Goal: Task Accomplishment & Management: Manage account settings

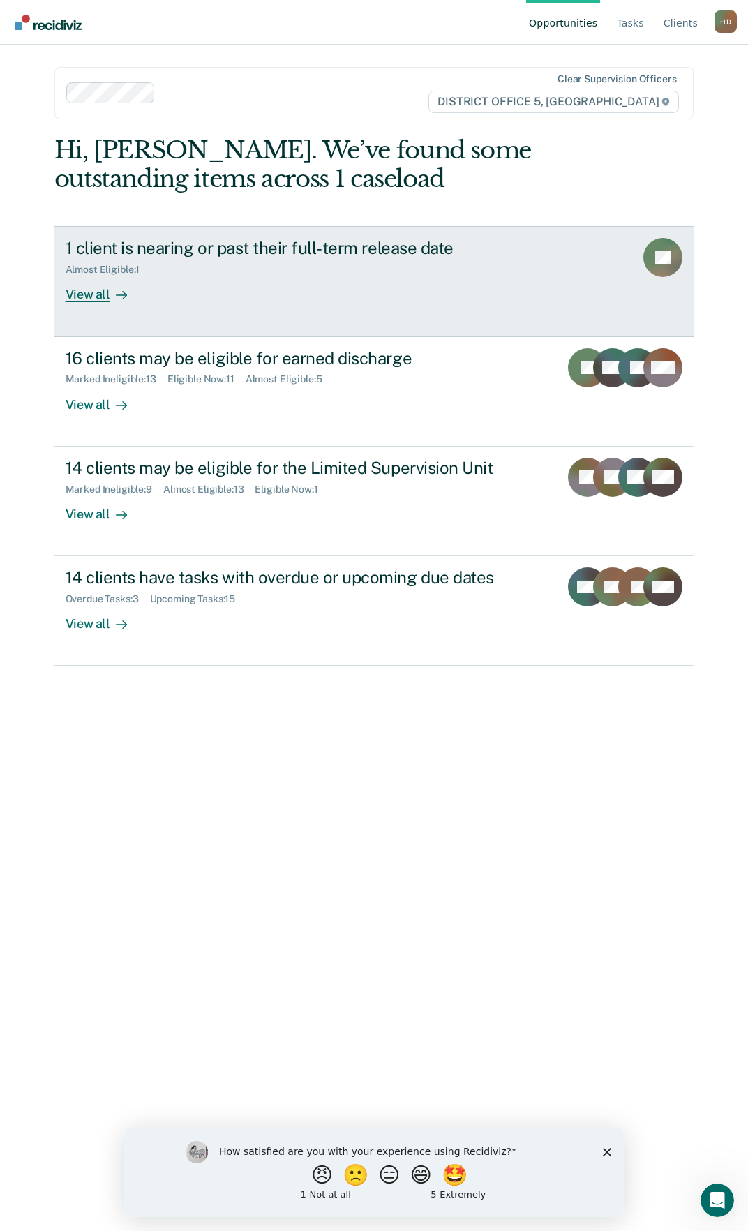
click at [68, 287] on div "View all" at bounding box center [105, 289] width 78 height 27
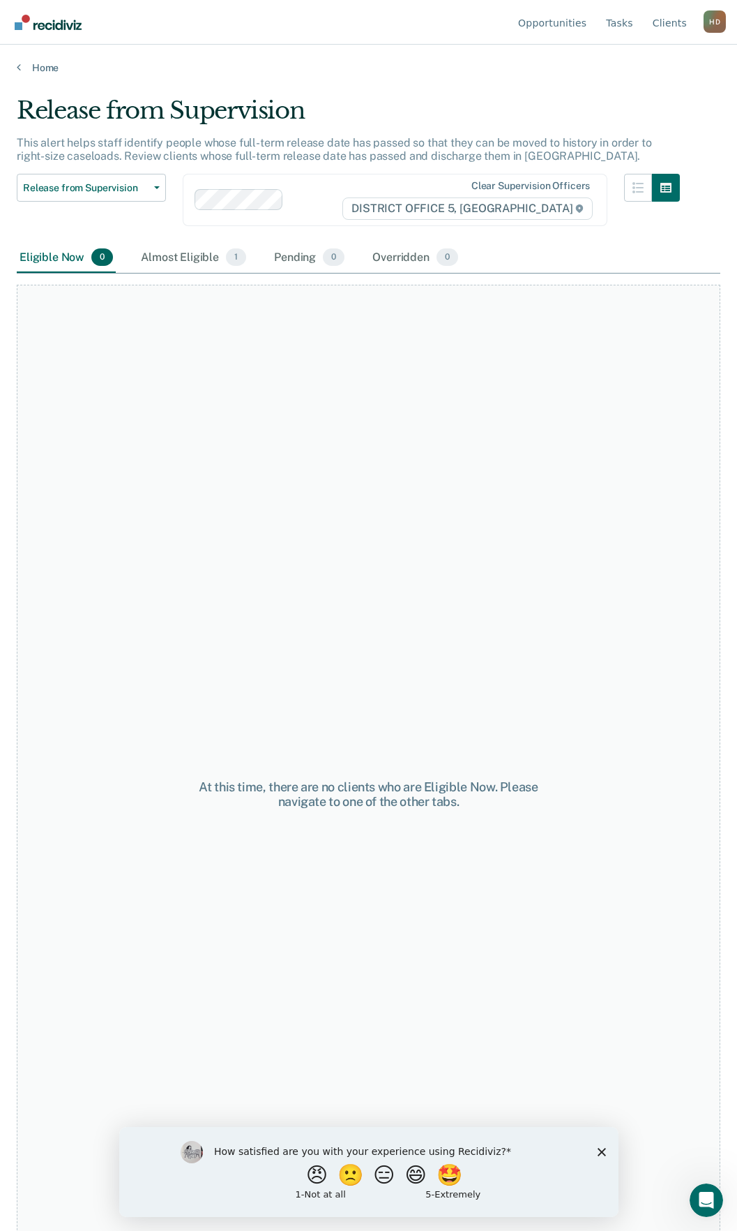
drag, startPoint x: 163, startPoint y: 251, endPoint x: 283, endPoint y: 122, distance: 175.7
click at [164, 251] on div "Almost Eligible 1" at bounding box center [193, 258] width 111 height 31
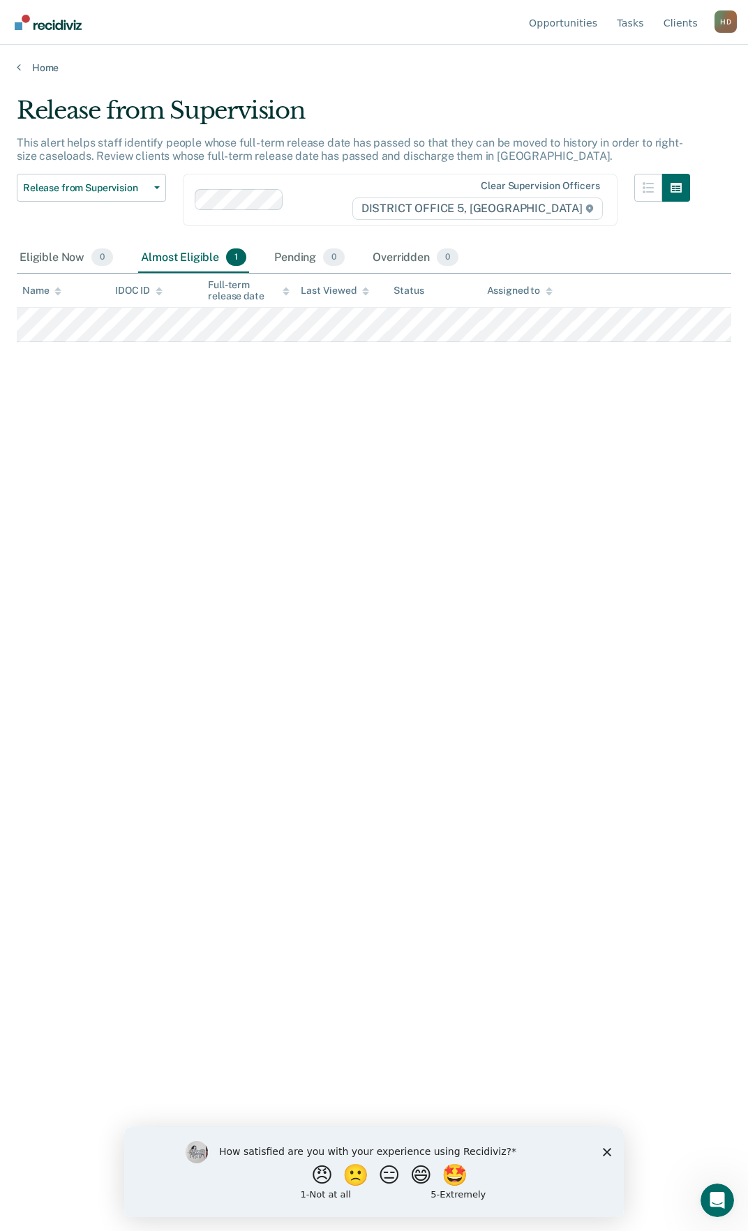
click at [394, 652] on div "Release from Supervision This alert helps staff identify people whose full-term…" at bounding box center [374, 611] width 714 height 1030
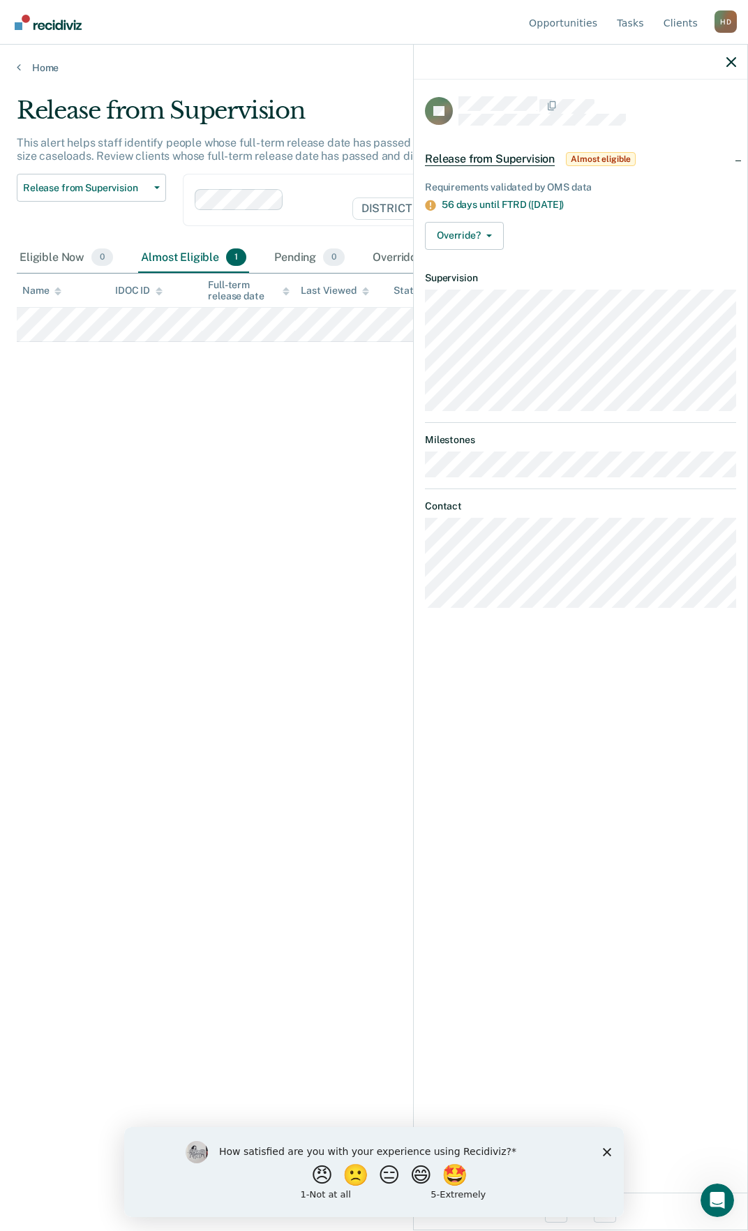
click at [741, 61] on div at bounding box center [580, 62] width 333 height 35
click at [733, 63] on icon "button" at bounding box center [731, 62] width 10 height 10
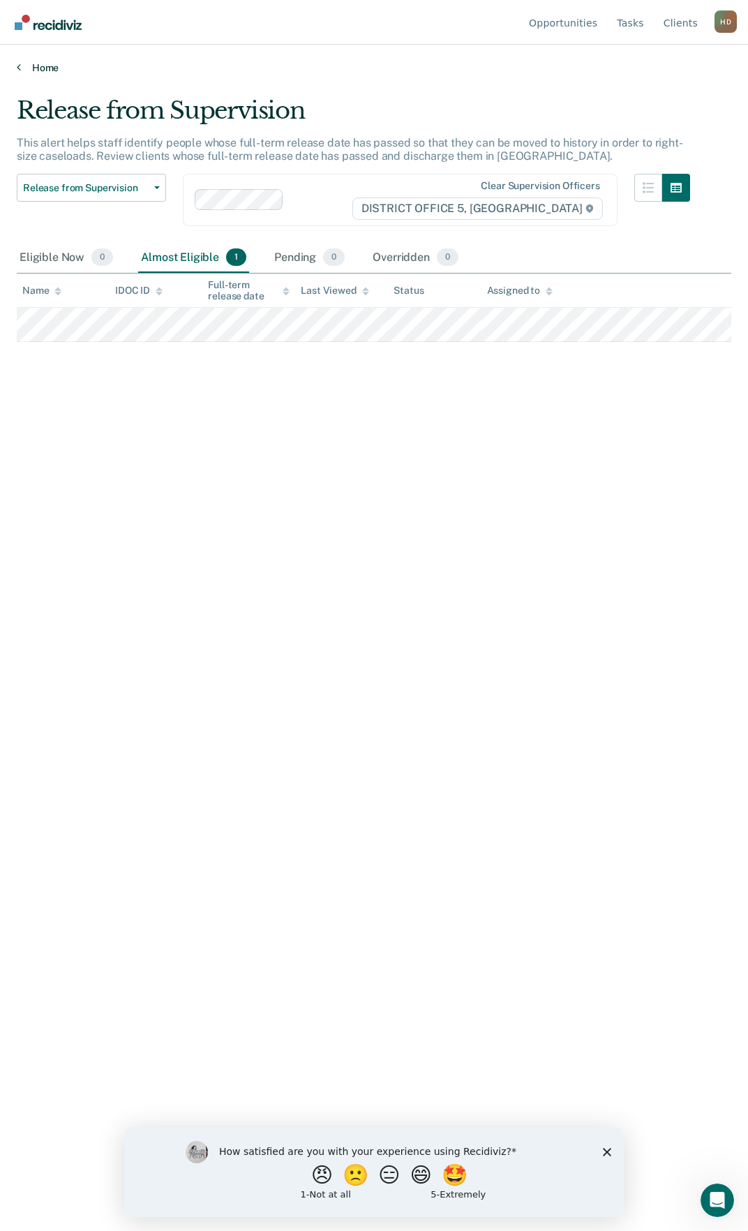
click at [47, 70] on link "Home" at bounding box center [374, 67] width 714 height 13
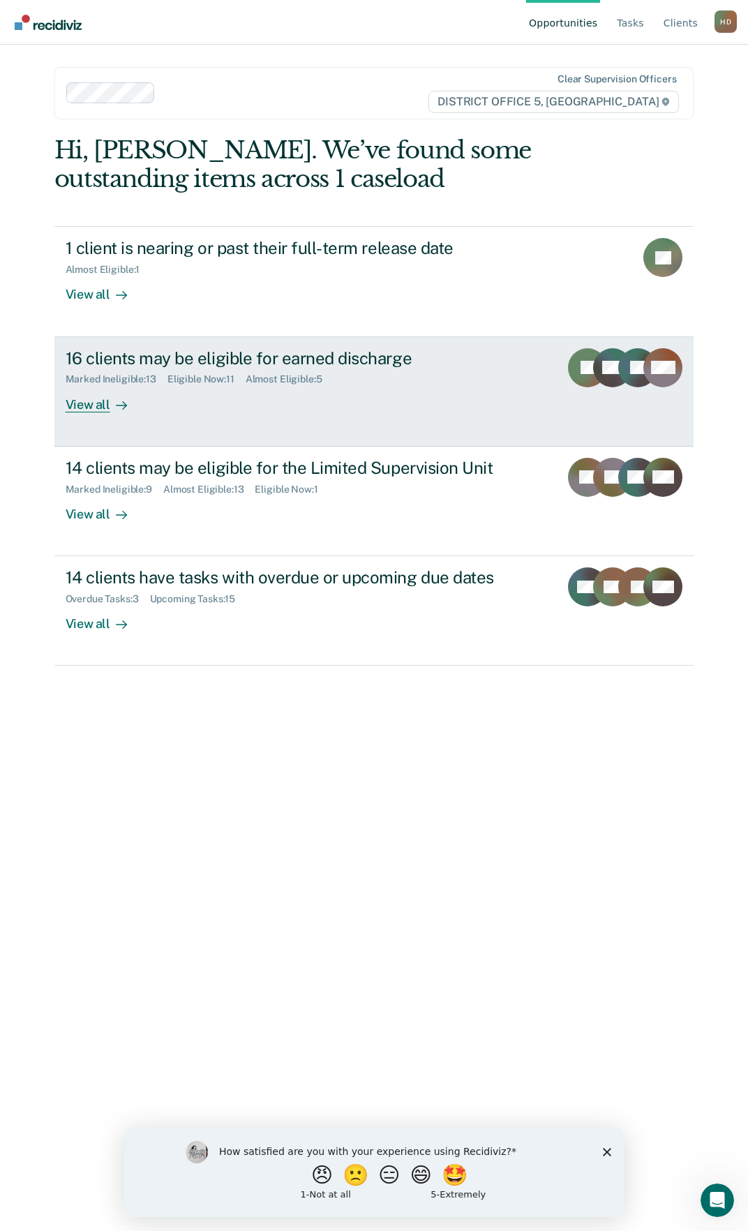
click at [88, 408] on div "View all" at bounding box center [105, 398] width 78 height 27
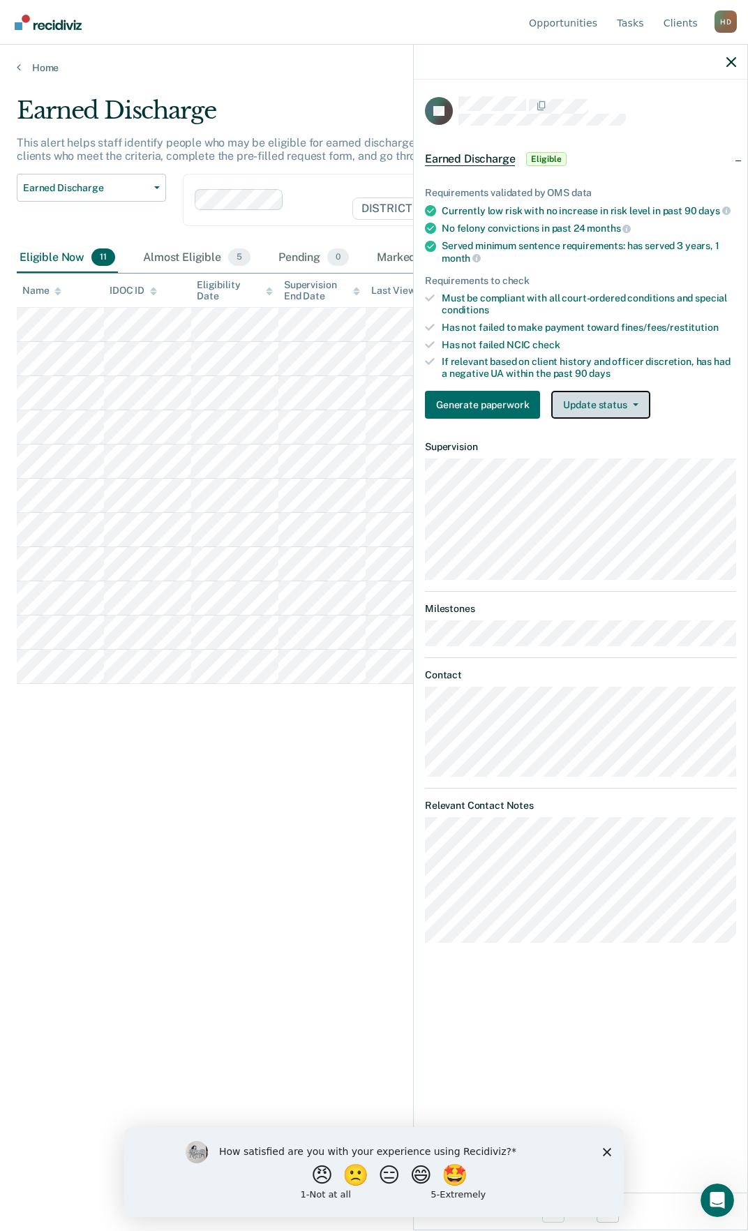
click at [613, 403] on button "Update status" at bounding box center [600, 405] width 98 height 28
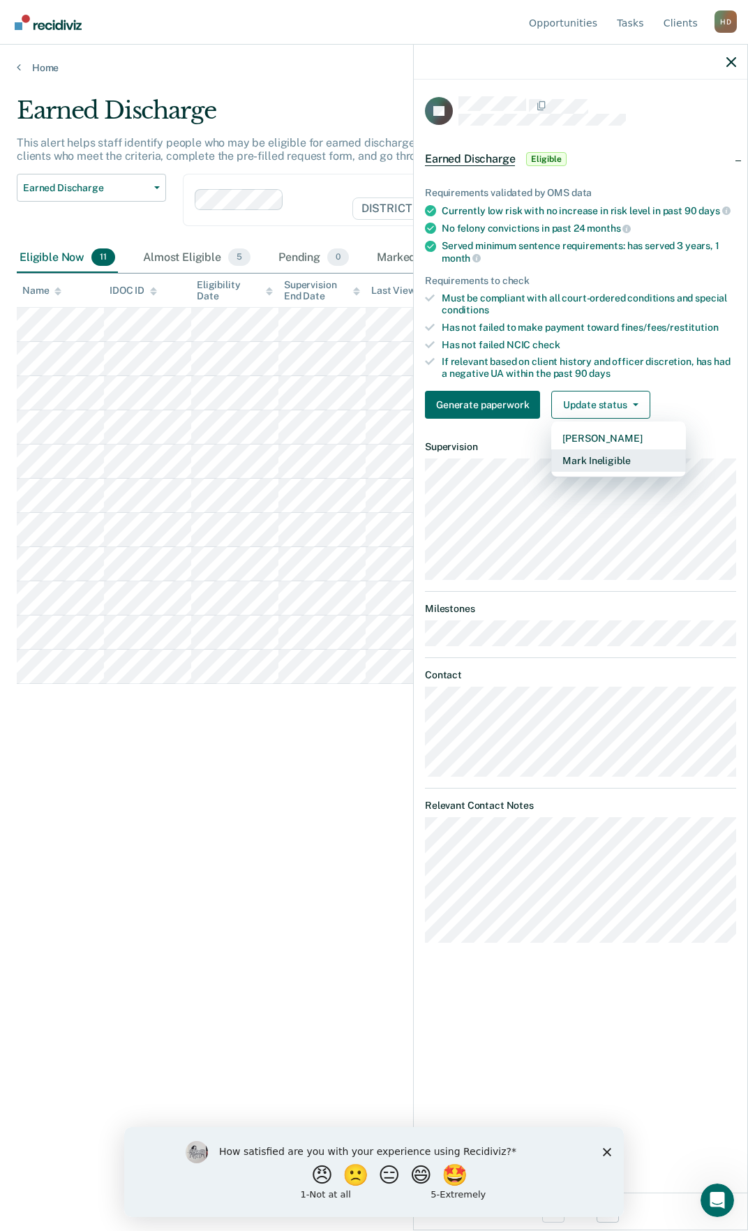
click at [614, 466] on button "Mark Ineligible" at bounding box center [618, 460] width 135 height 22
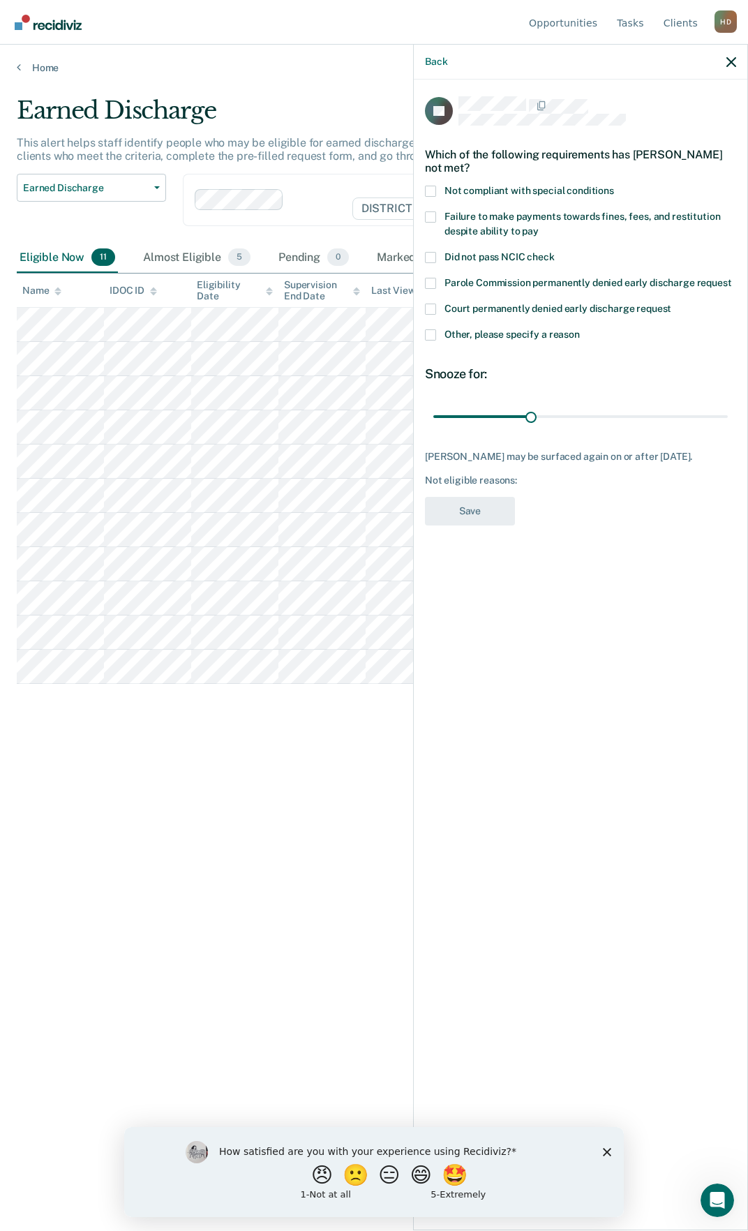
click at [477, 216] on span "Failure to make payments towards fines, fees, and restitution despite ability t…" at bounding box center [582, 224] width 276 height 26
click at [539, 226] on input "Failure to make payments towards fines, fees, and restitution despite ability t…" at bounding box center [539, 226] width 0 height 0
drag, startPoint x: 546, startPoint y: 416, endPoint x: 736, endPoint y: 418, distance: 189.8
type input "90"
click at [723, 419] on input "range" at bounding box center [580, 416] width 294 height 24
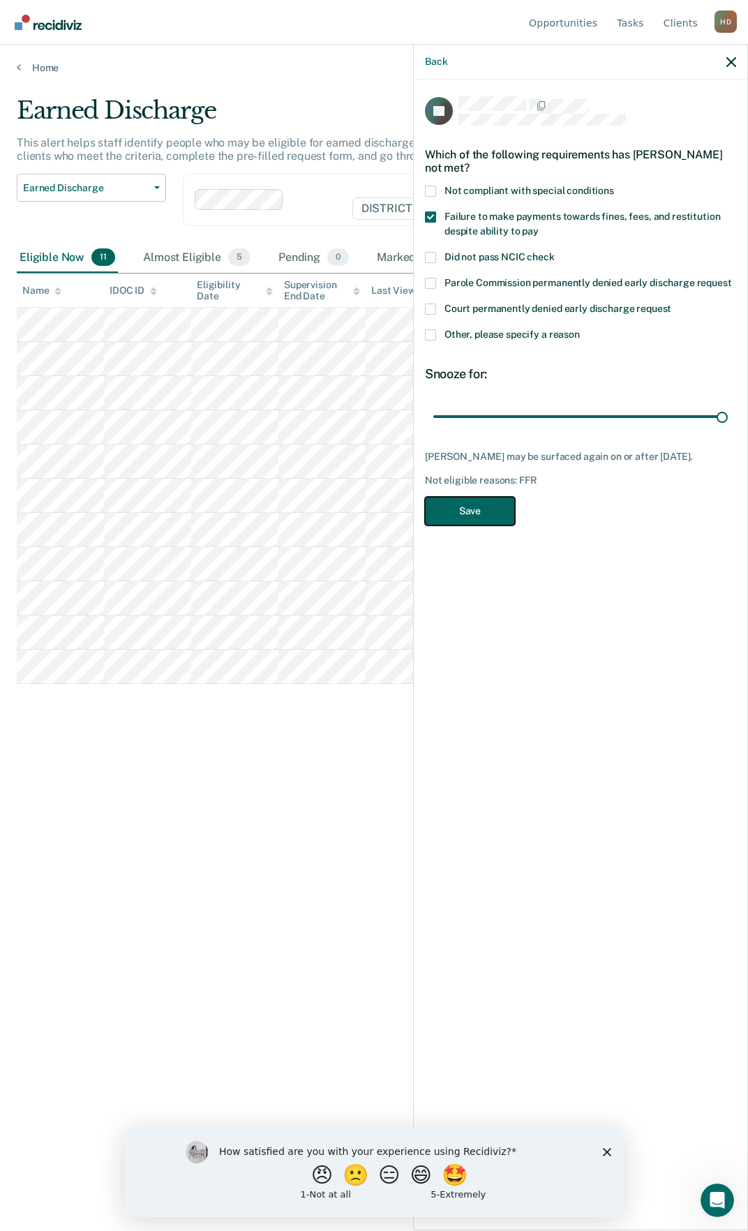
click at [462, 508] on button "Save" at bounding box center [470, 511] width 90 height 29
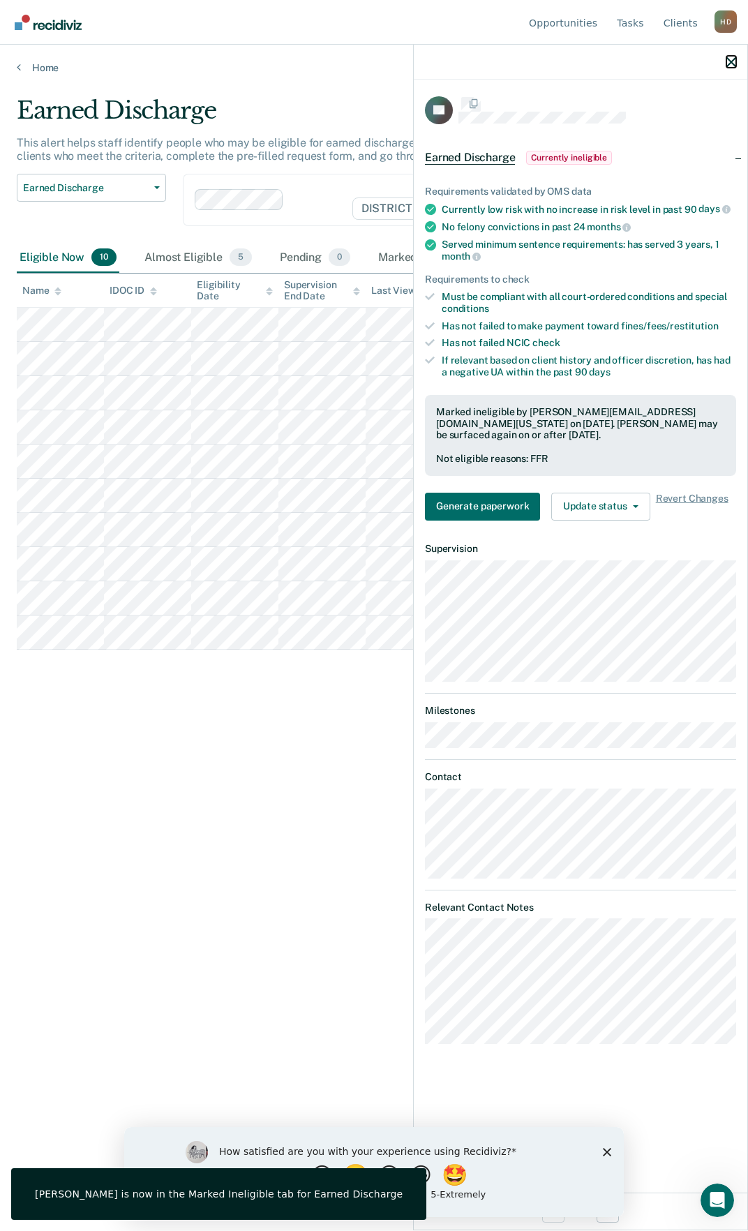
click at [735, 63] on icon "button" at bounding box center [731, 62] width 10 height 10
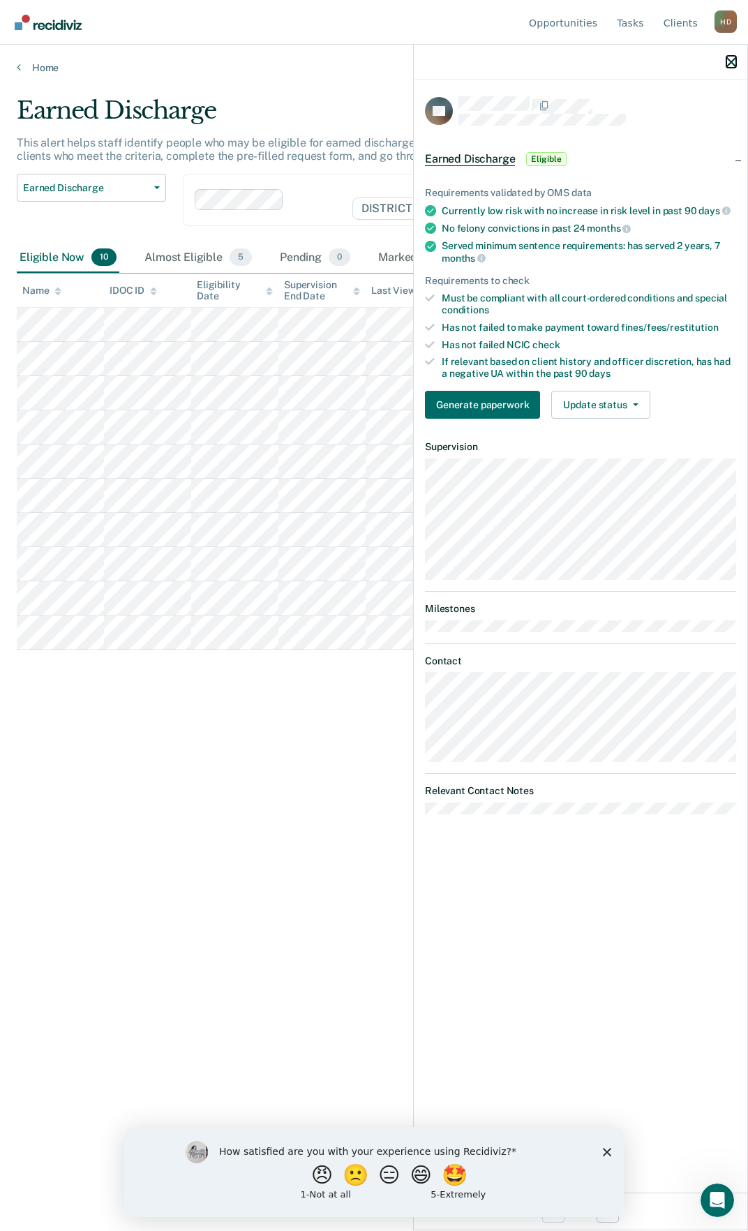
click at [730, 63] on icon "button" at bounding box center [731, 62] width 10 height 10
click at [723, 61] on div at bounding box center [580, 62] width 333 height 35
click at [728, 67] on icon "button" at bounding box center [731, 62] width 10 height 10
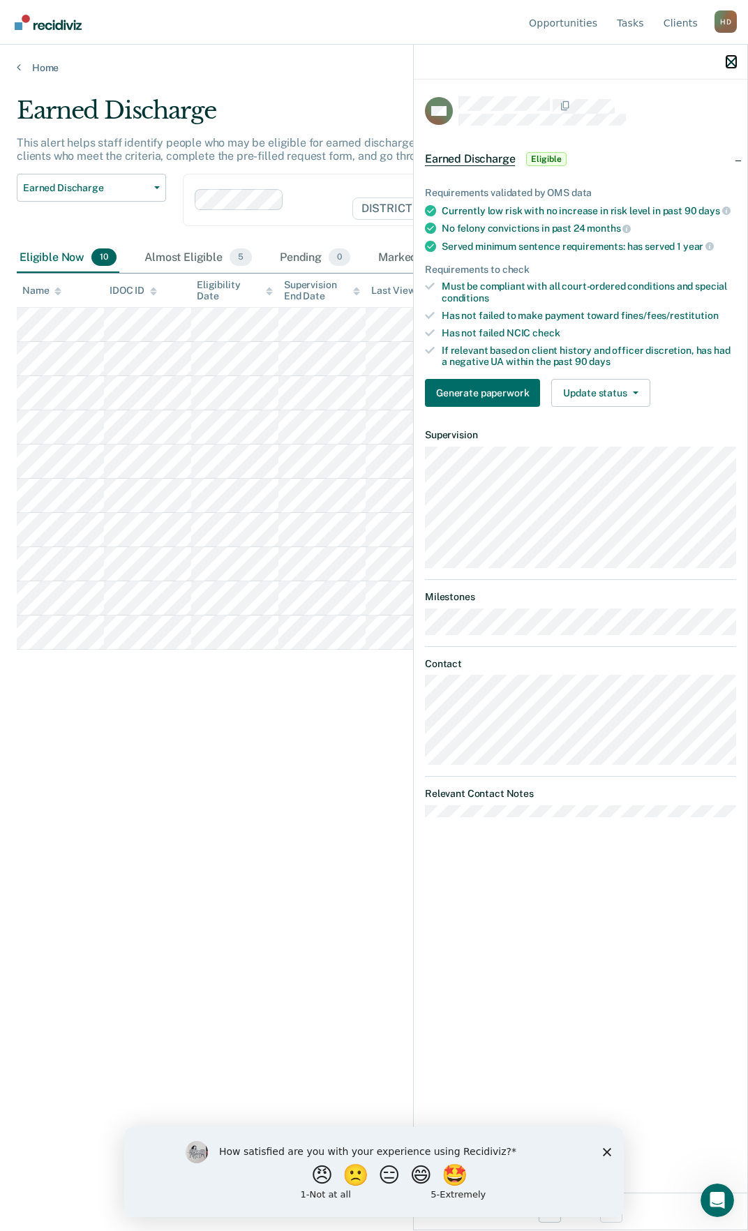
click at [732, 62] on icon "button" at bounding box center [731, 62] width 10 height 10
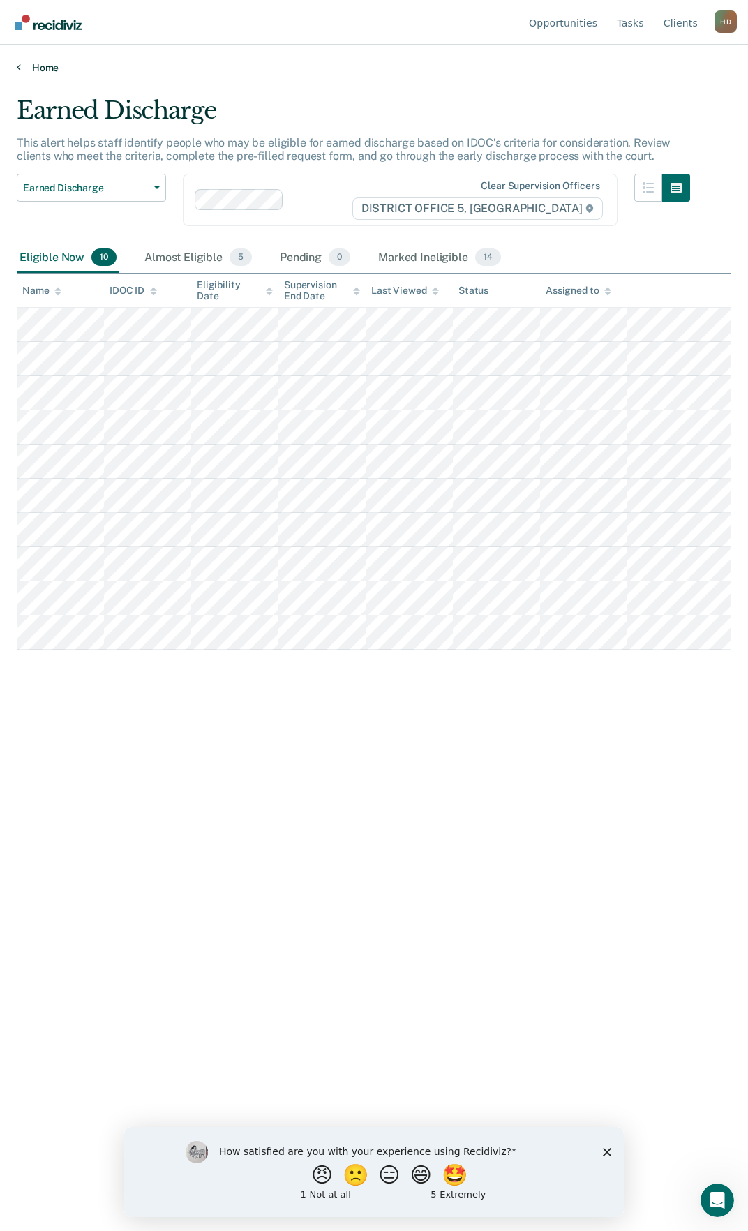
click at [42, 66] on link "Home" at bounding box center [374, 67] width 714 height 13
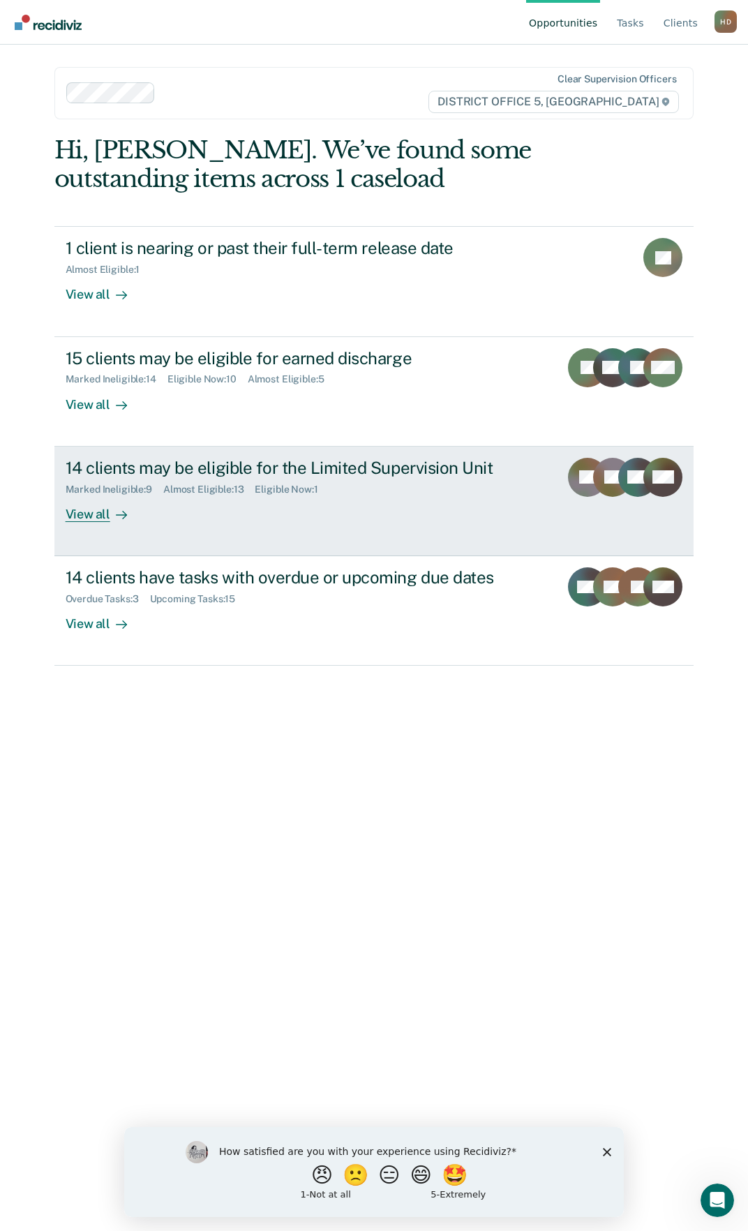
click at [105, 519] on div "View all" at bounding box center [105, 508] width 78 height 27
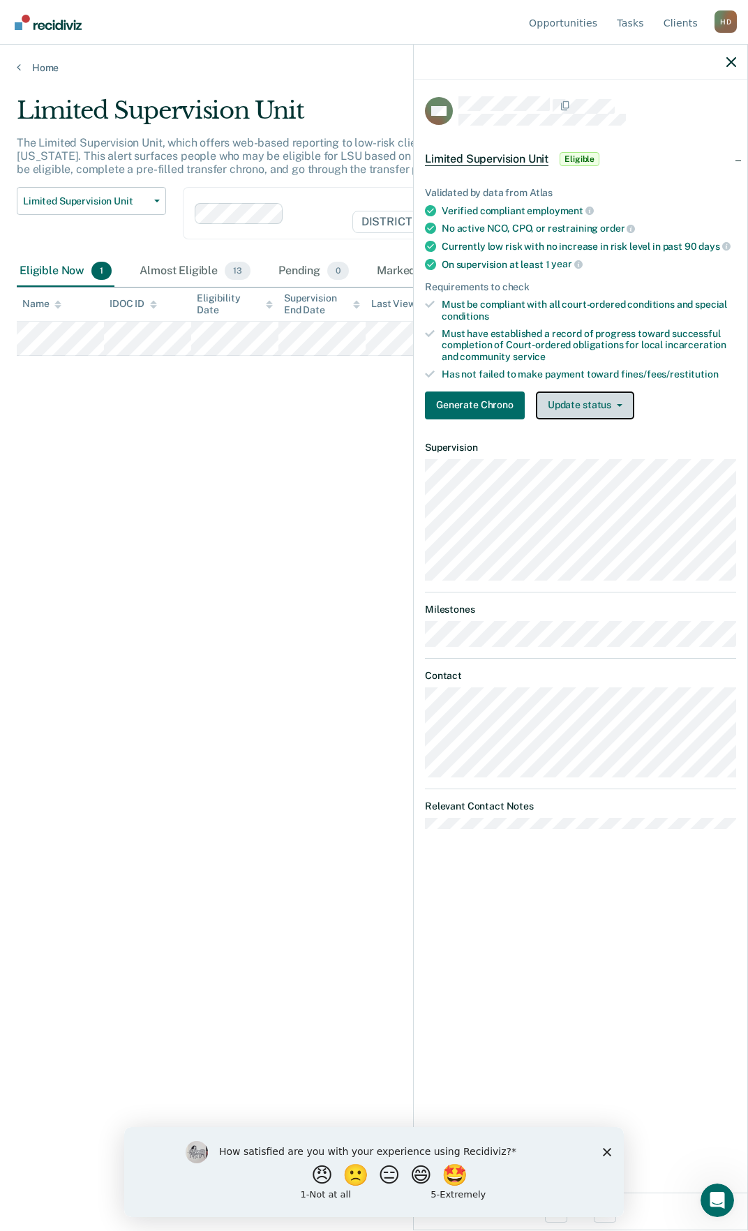
click at [592, 403] on button "Update status" at bounding box center [585, 405] width 98 height 28
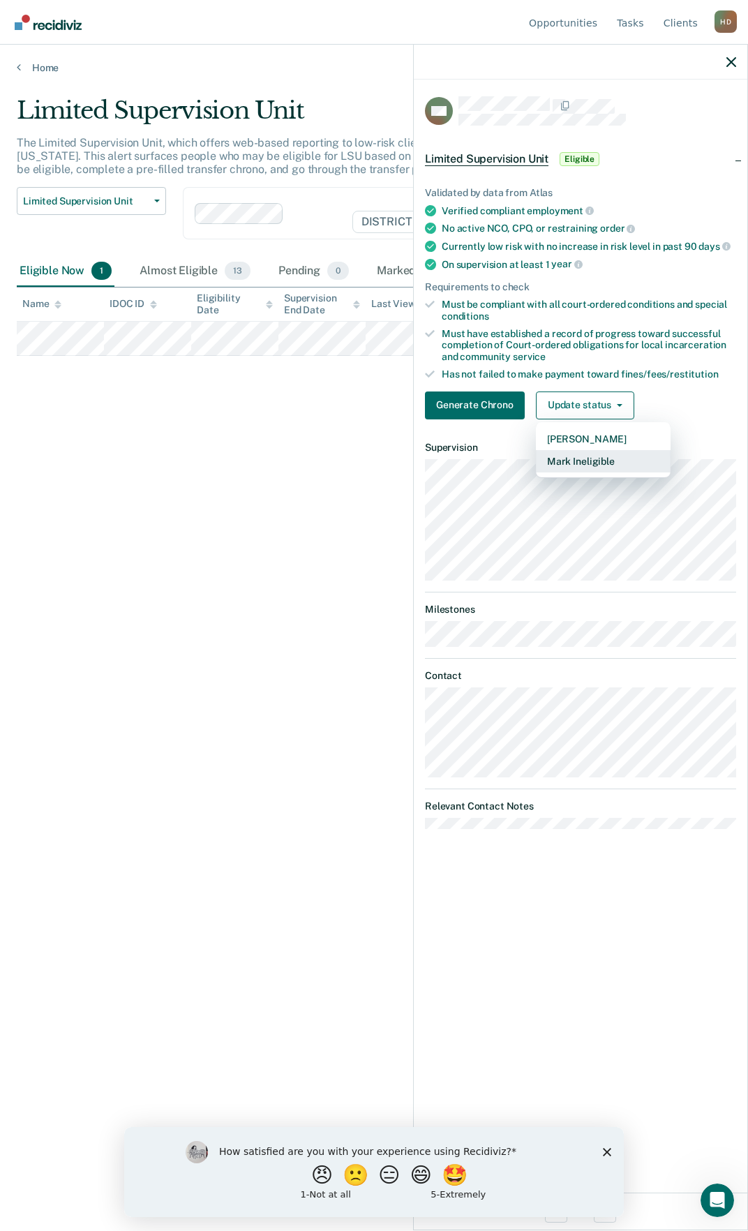
click at [582, 468] on button "Mark Ineligible" at bounding box center [603, 461] width 135 height 22
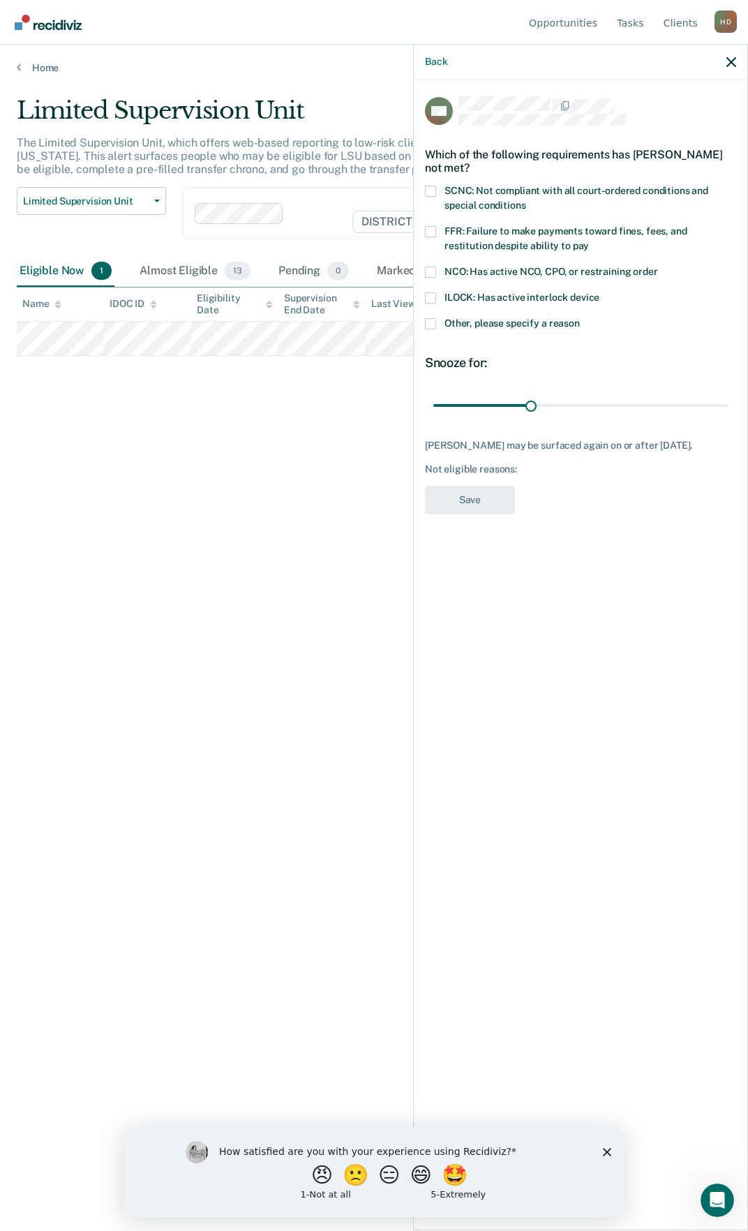
click at [471, 294] on span "ILOCK: Has active interlock device" at bounding box center [521, 297] width 155 height 11
click at [599, 292] on input "ILOCK: Has active interlock device" at bounding box center [599, 292] width 0 height 0
click at [515, 294] on span "ILOCK: Has active interlock device" at bounding box center [521, 297] width 155 height 11
click at [599, 292] on input "ILOCK: Has active interlock device" at bounding box center [599, 292] width 0 height 0
click at [729, 61] on icon "button" at bounding box center [731, 62] width 10 height 10
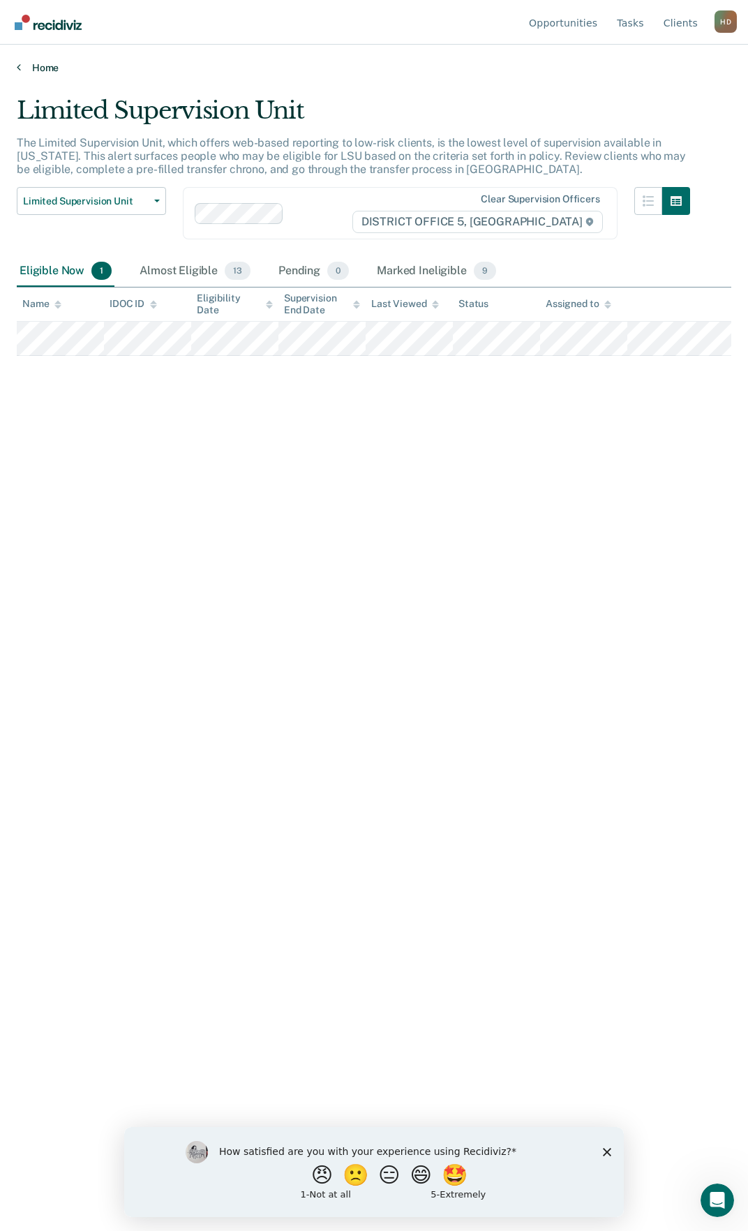
click at [45, 63] on link "Home" at bounding box center [374, 67] width 714 height 13
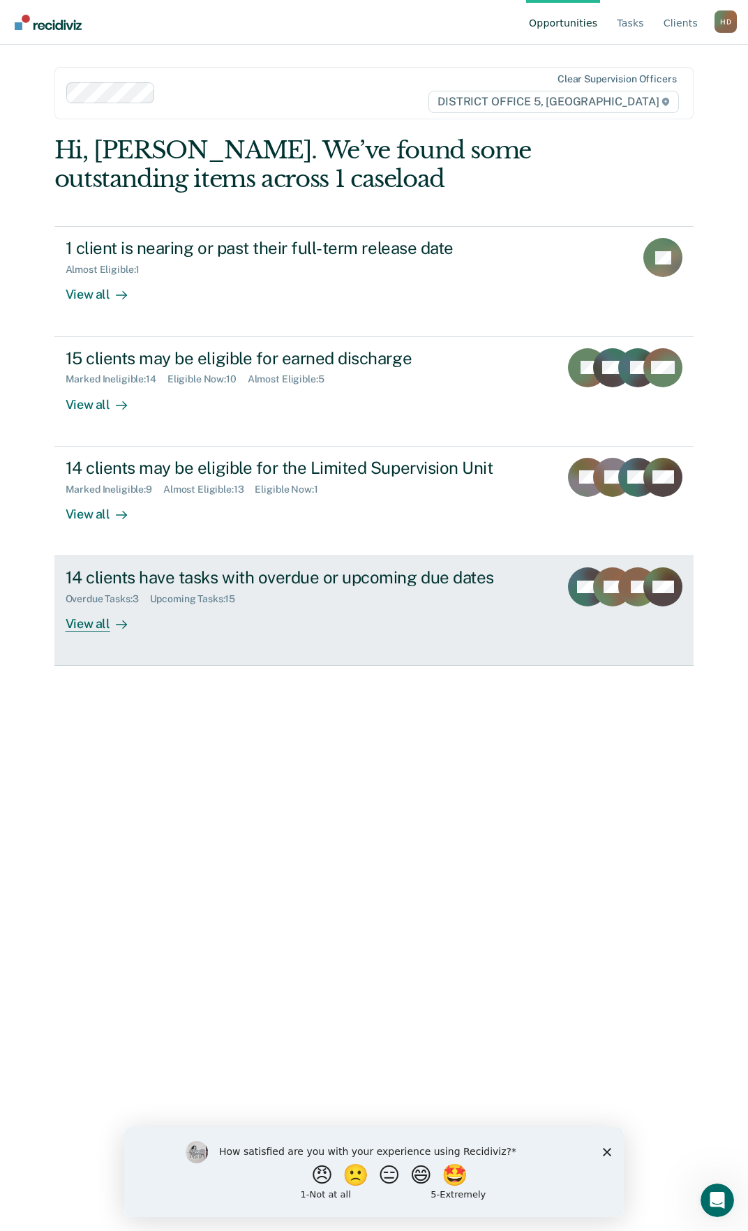
click at [93, 625] on div "View all" at bounding box center [105, 618] width 78 height 27
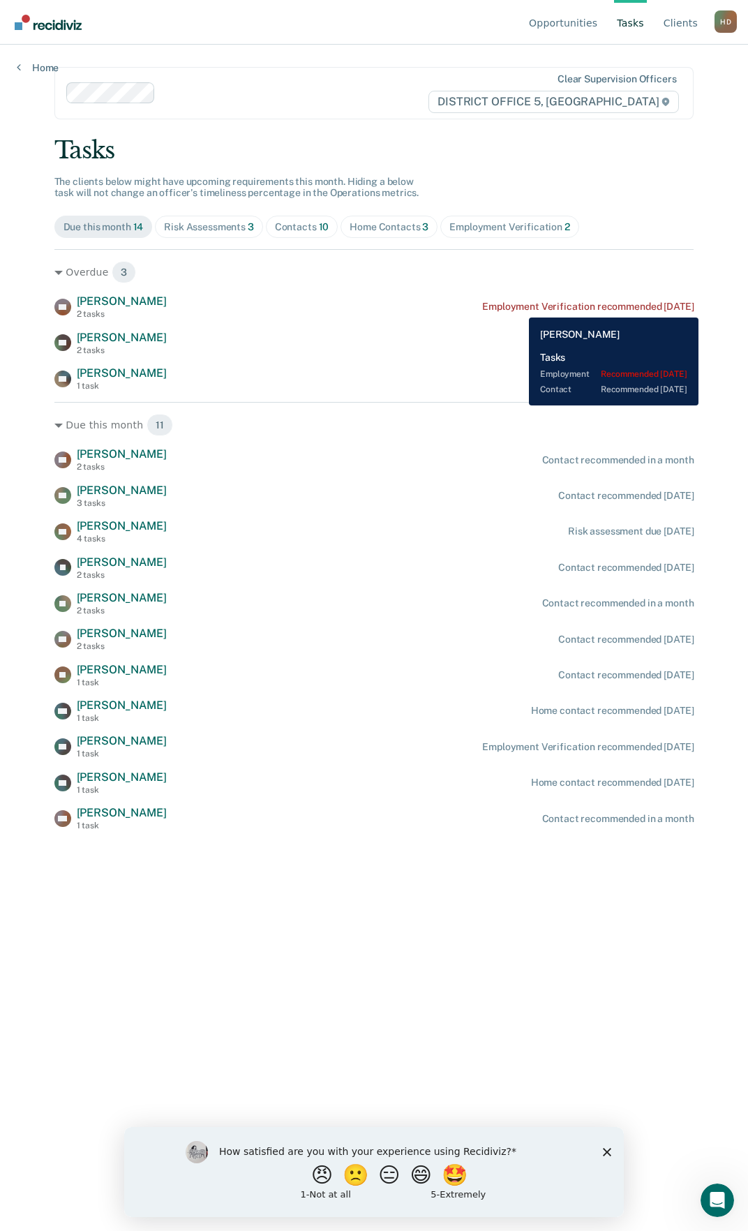
click at [518, 307] on div "Employment Verification recommended [DATE]" at bounding box center [587, 307] width 211 height 12
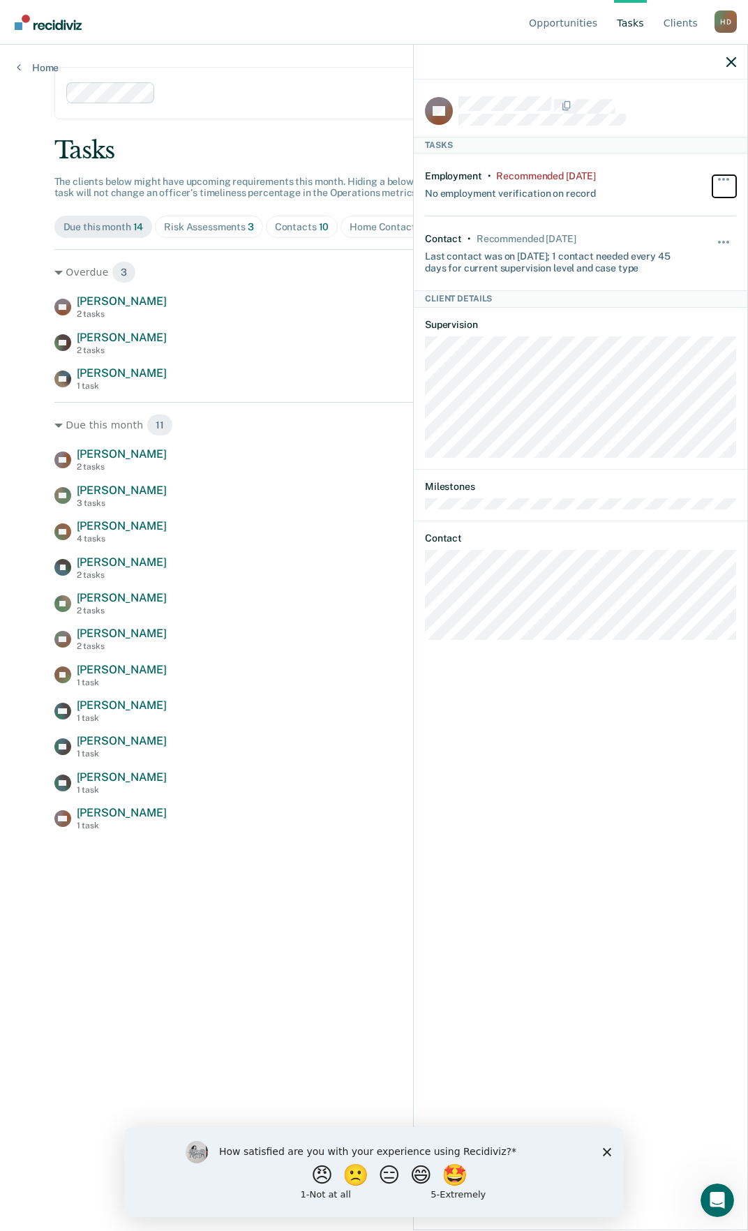
click at [729, 180] on button "button" at bounding box center [724, 186] width 24 height 22
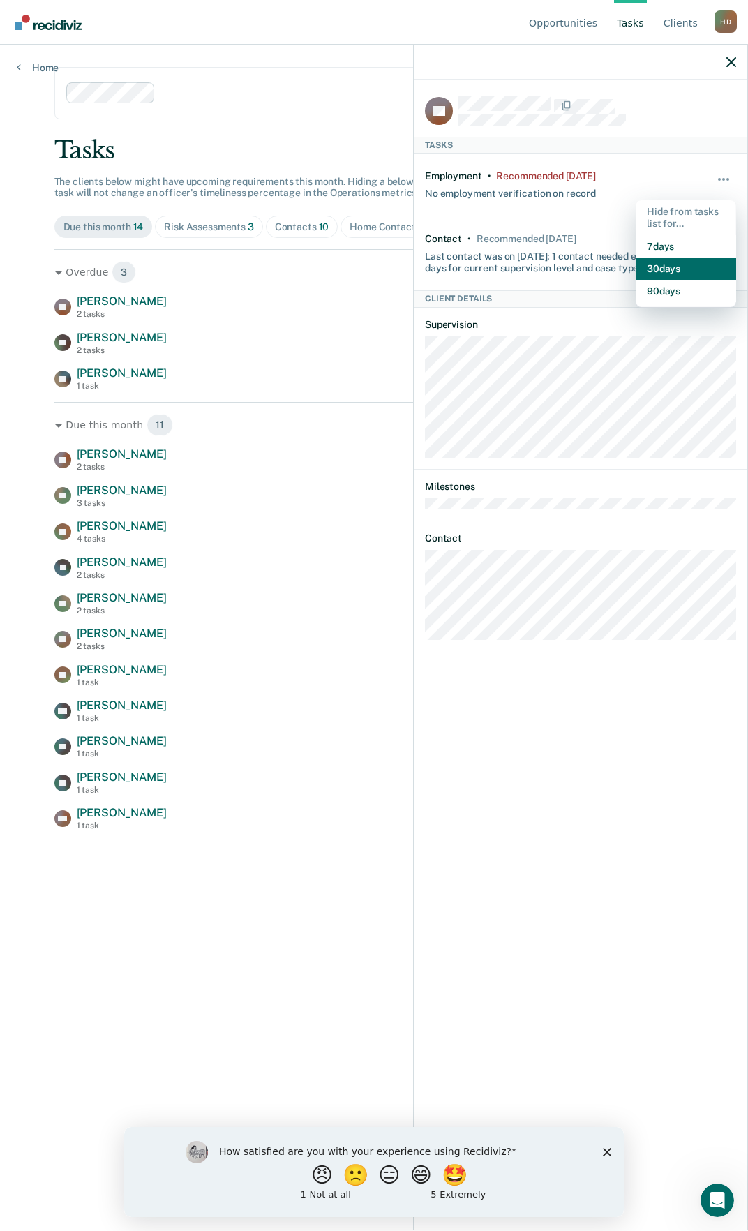
click at [682, 264] on button "30 days" at bounding box center [686, 268] width 100 height 22
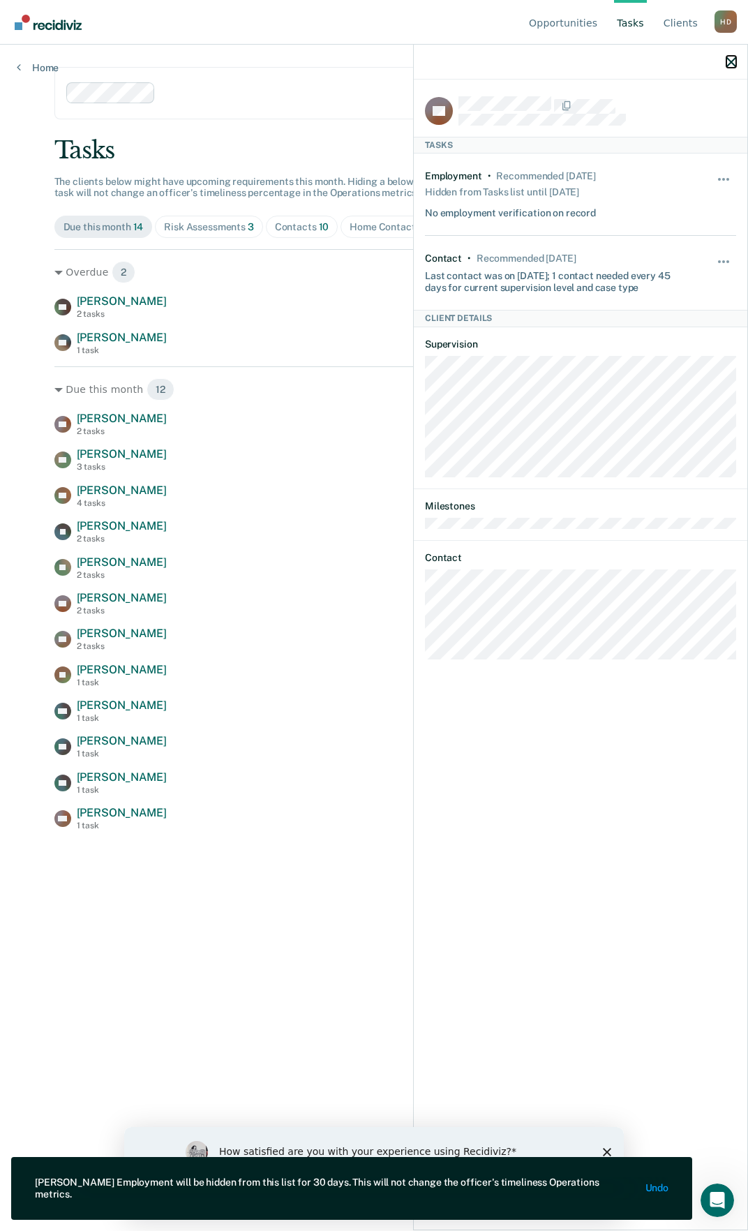
click at [728, 59] on icon "button" at bounding box center [731, 62] width 10 height 10
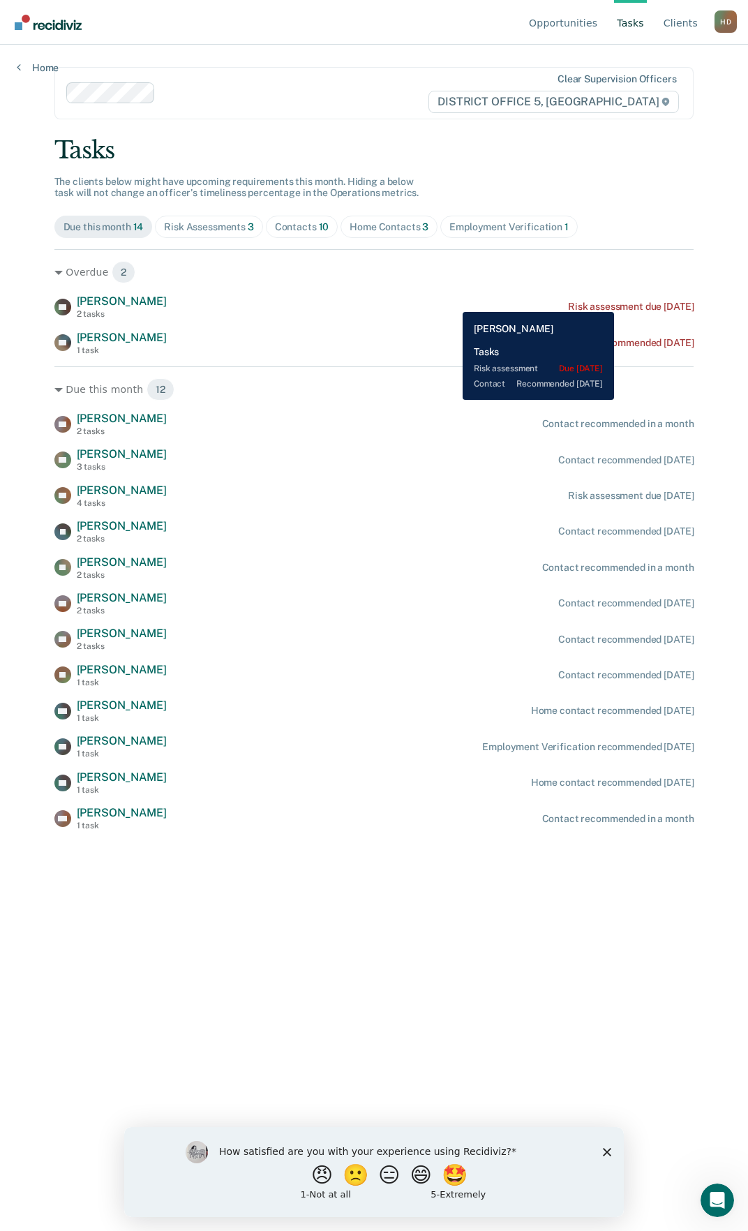
click at [625, 301] on div "Risk assessment due [DATE]" at bounding box center [631, 307] width 126 height 12
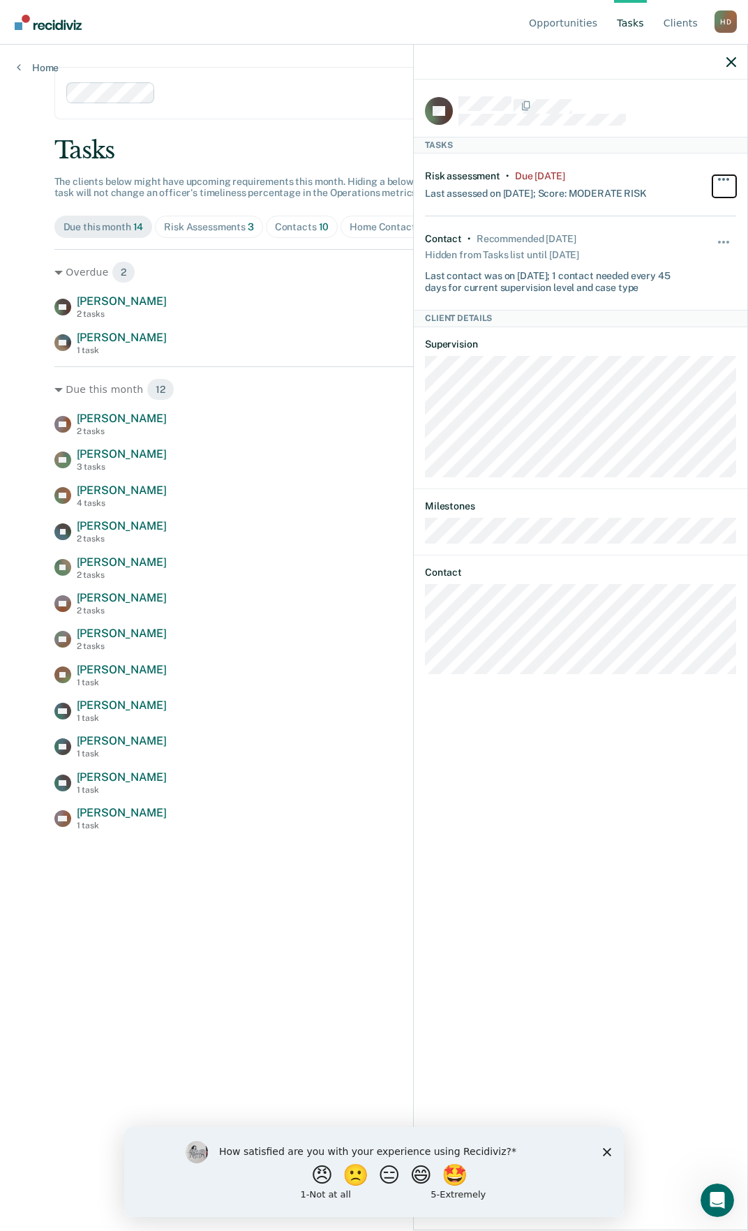
click at [725, 181] on button "button" at bounding box center [724, 186] width 24 height 22
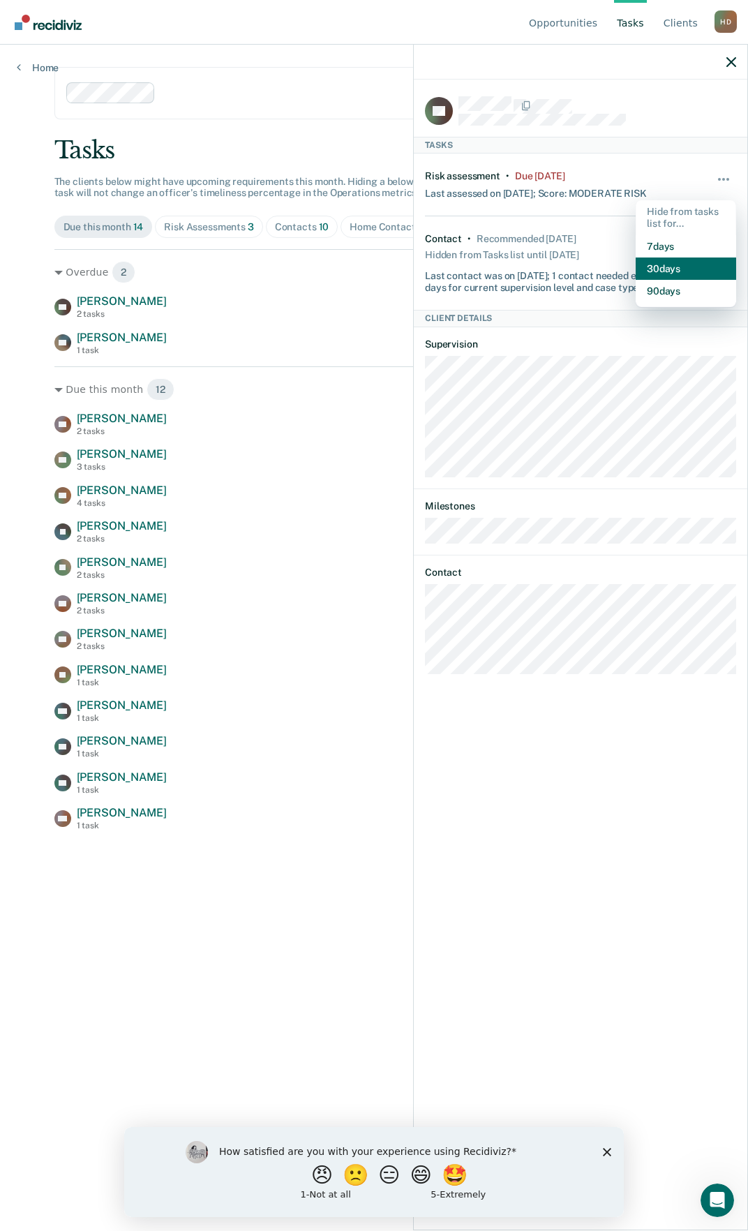
click at [662, 268] on button "30 days" at bounding box center [686, 268] width 100 height 22
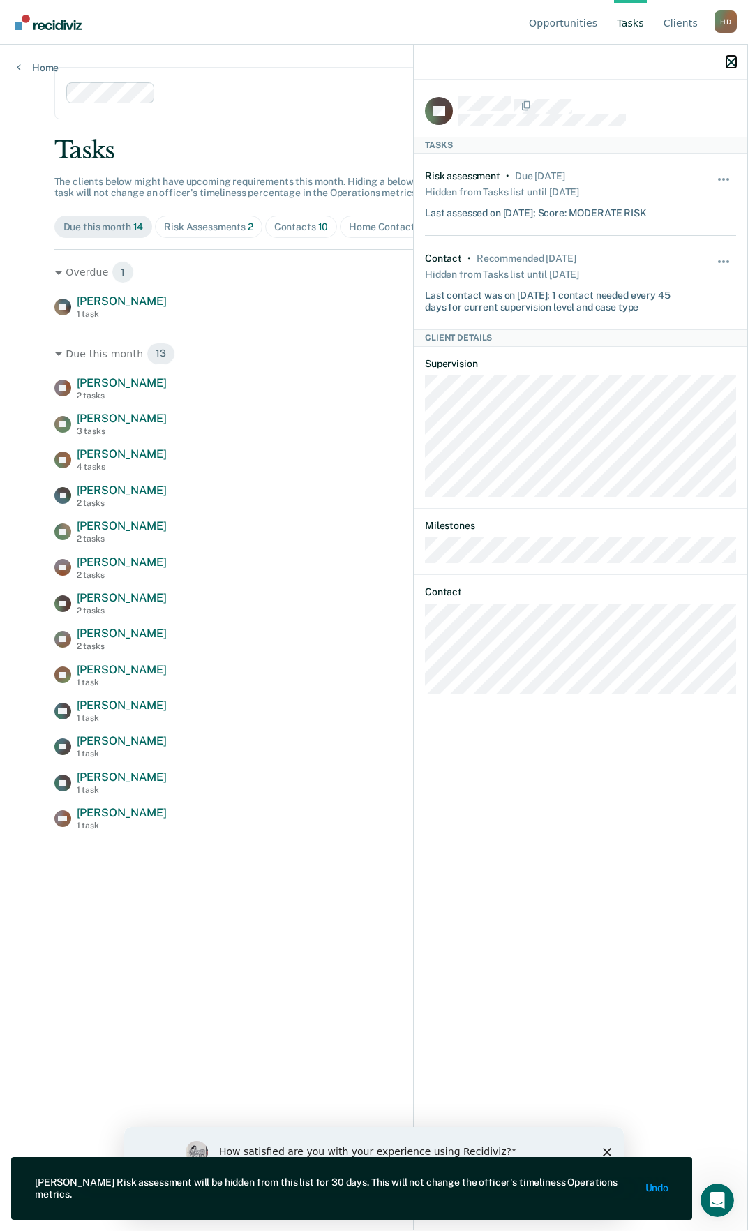
click at [732, 60] on icon "button" at bounding box center [731, 62] width 10 height 10
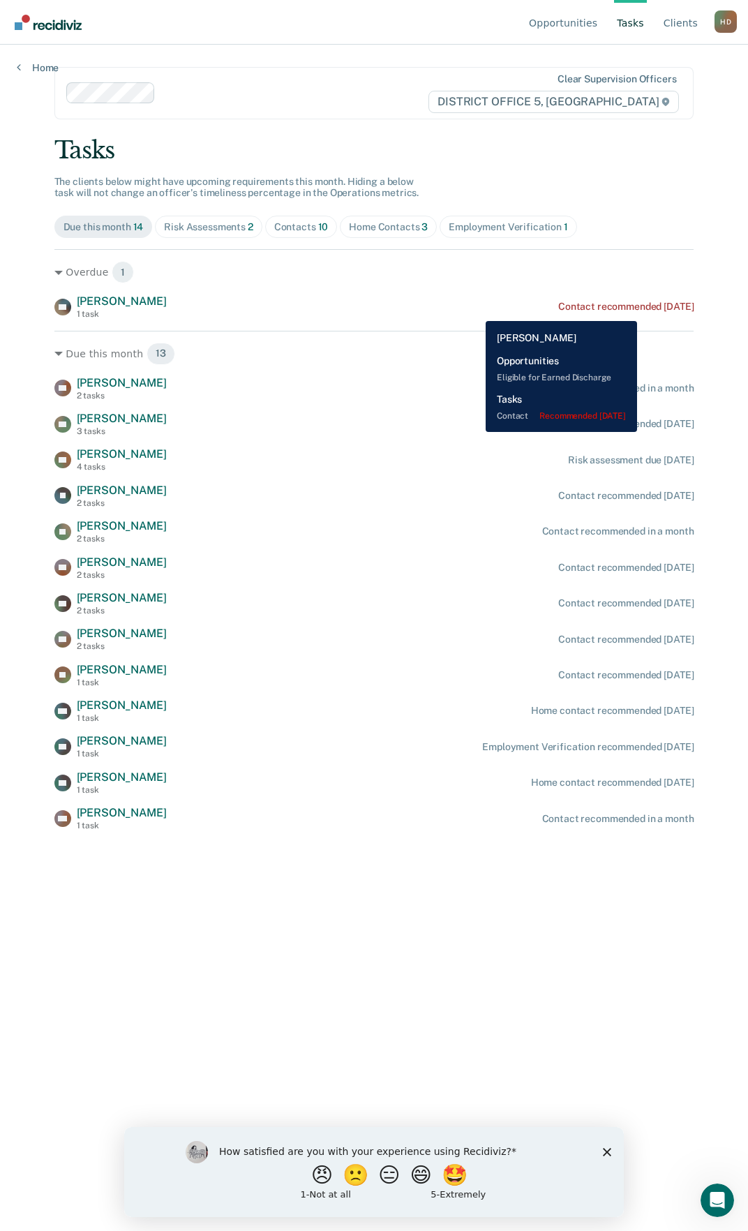
click at [654, 310] on div "Contact recommended [DATE]" at bounding box center [625, 307] width 135 height 12
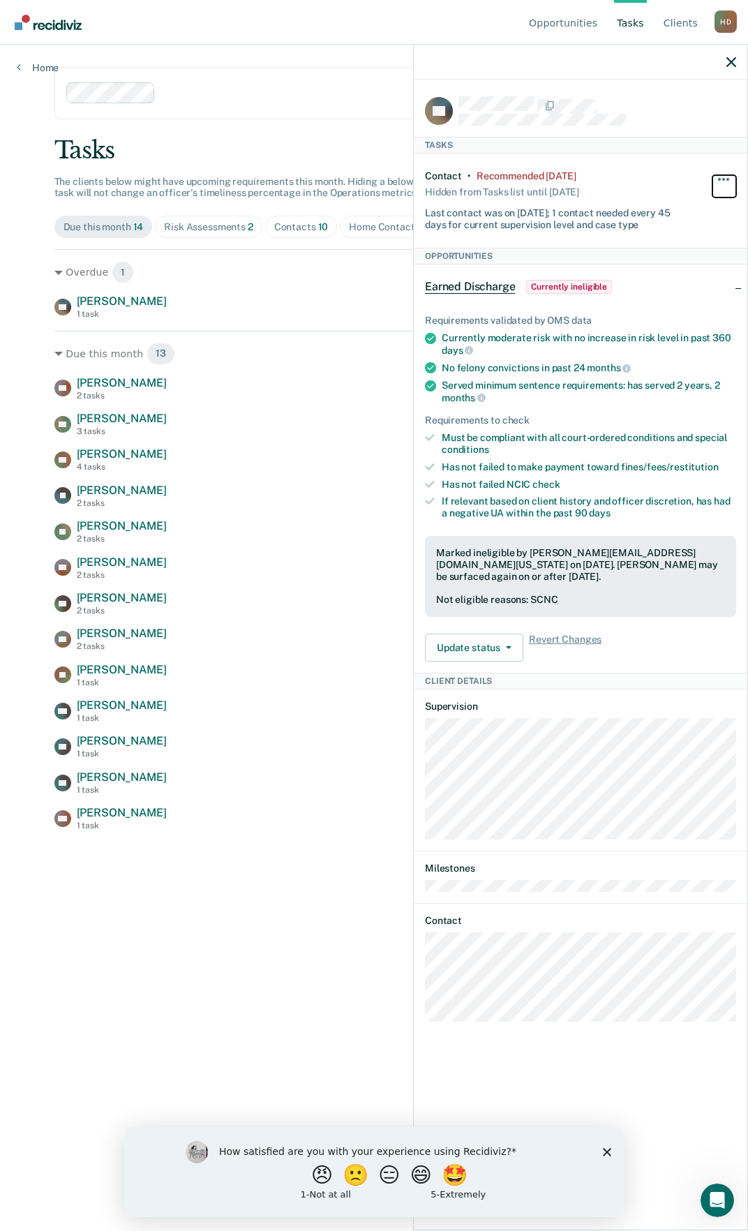
click at [725, 181] on button "button" at bounding box center [724, 186] width 24 height 22
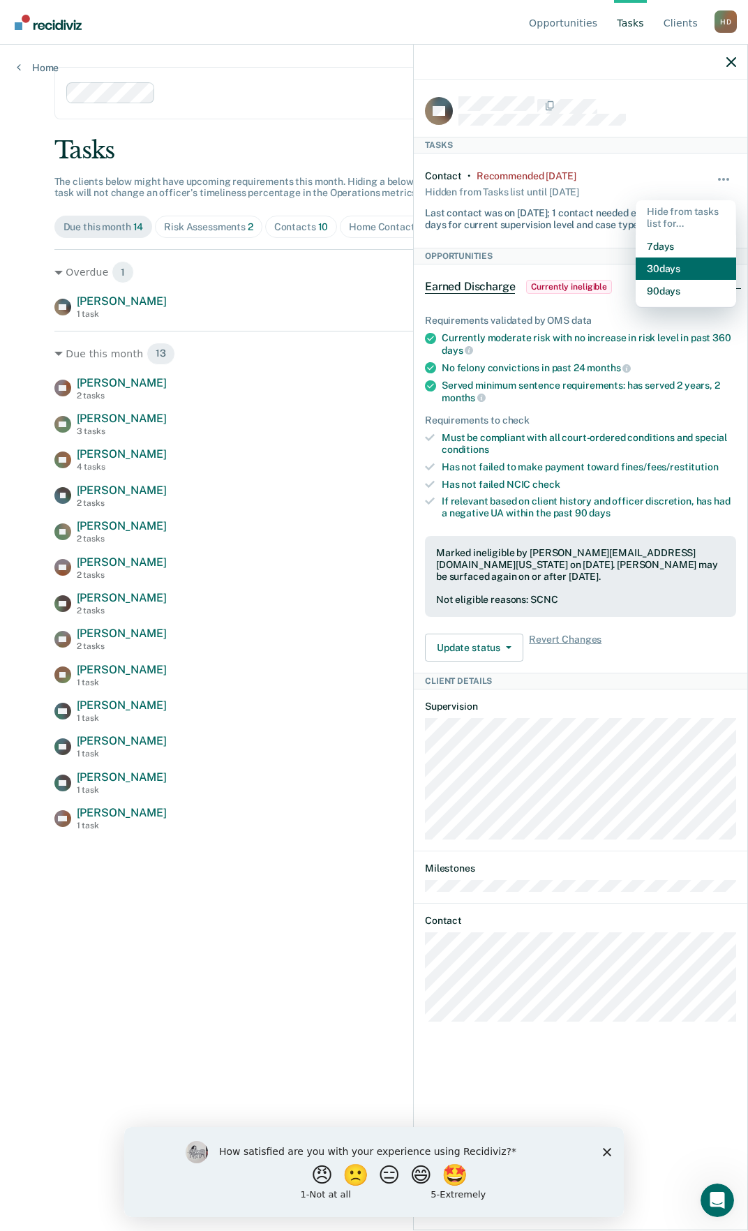
click at [689, 263] on button "30 days" at bounding box center [686, 268] width 100 height 22
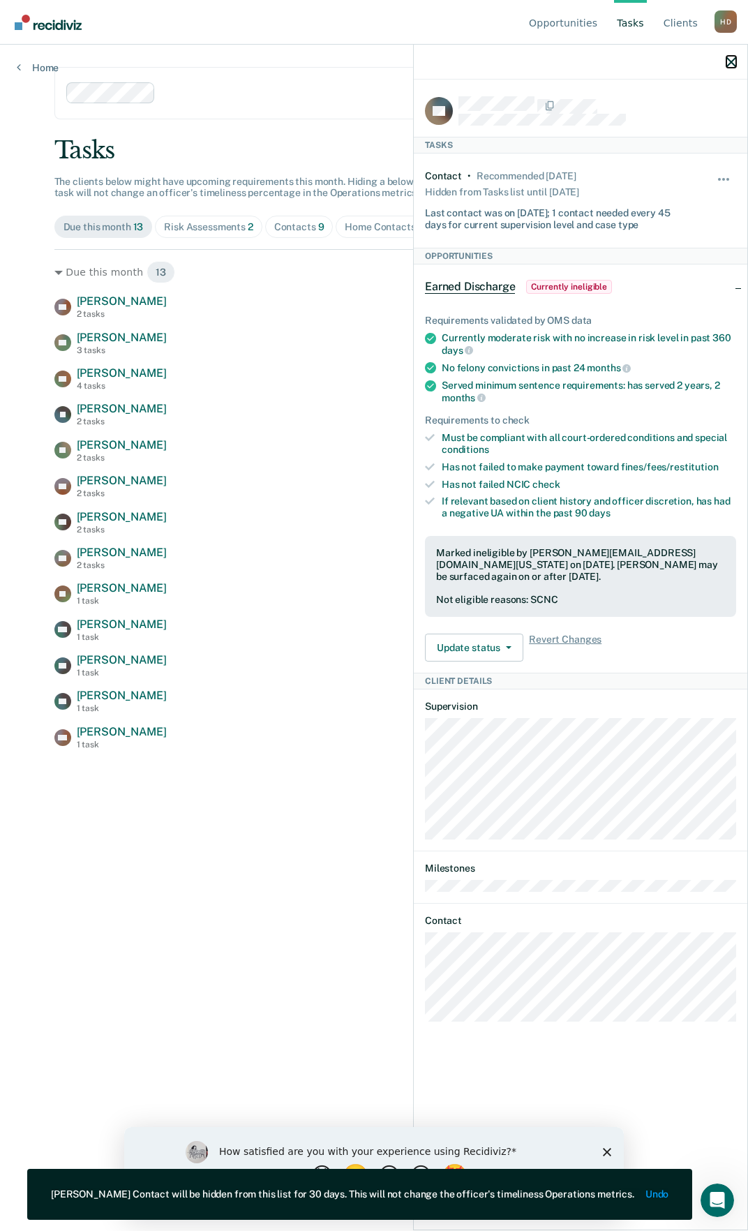
click at [728, 59] on icon "button" at bounding box center [731, 62] width 10 height 10
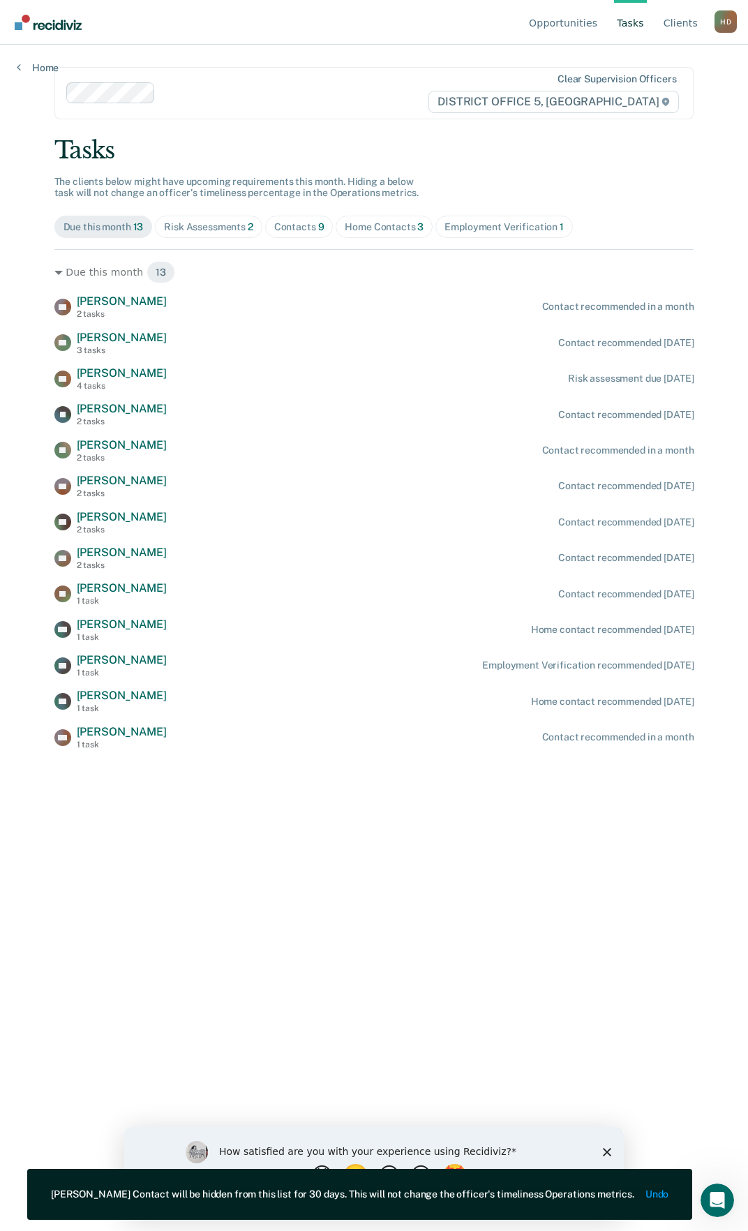
click at [304, 123] on main "Clear supervision officers DISTRICT OFFICE 5, TWIN FALLS Tasks The clients belo…" at bounding box center [374, 621] width 673 height 1152
click at [356, 234] on span "Home Contacts 3" at bounding box center [384, 227] width 97 height 22
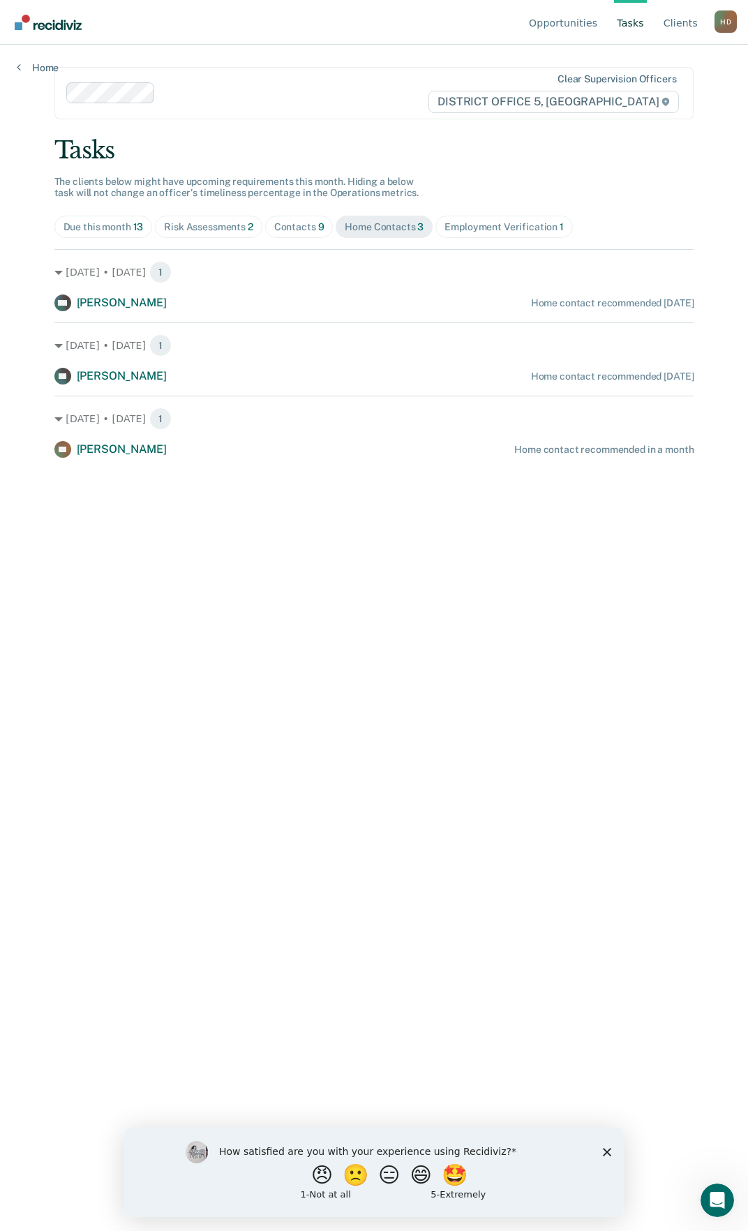
click at [239, 728] on main "Clear supervision officers DISTRICT OFFICE 5, TWIN FALLS Tasks The clients belo…" at bounding box center [374, 621] width 673 height 1152
click at [34, 73] on link "Home" at bounding box center [38, 67] width 42 height 13
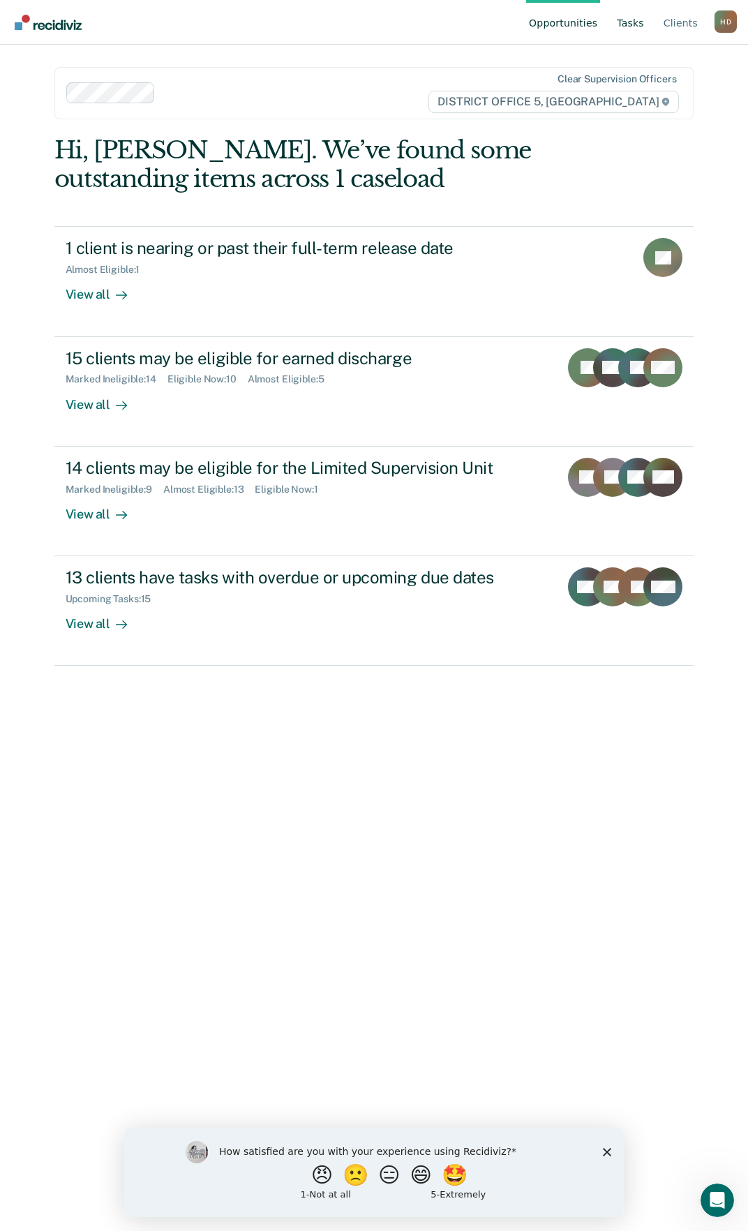
click at [636, 15] on link "Tasks" at bounding box center [630, 22] width 33 height 45
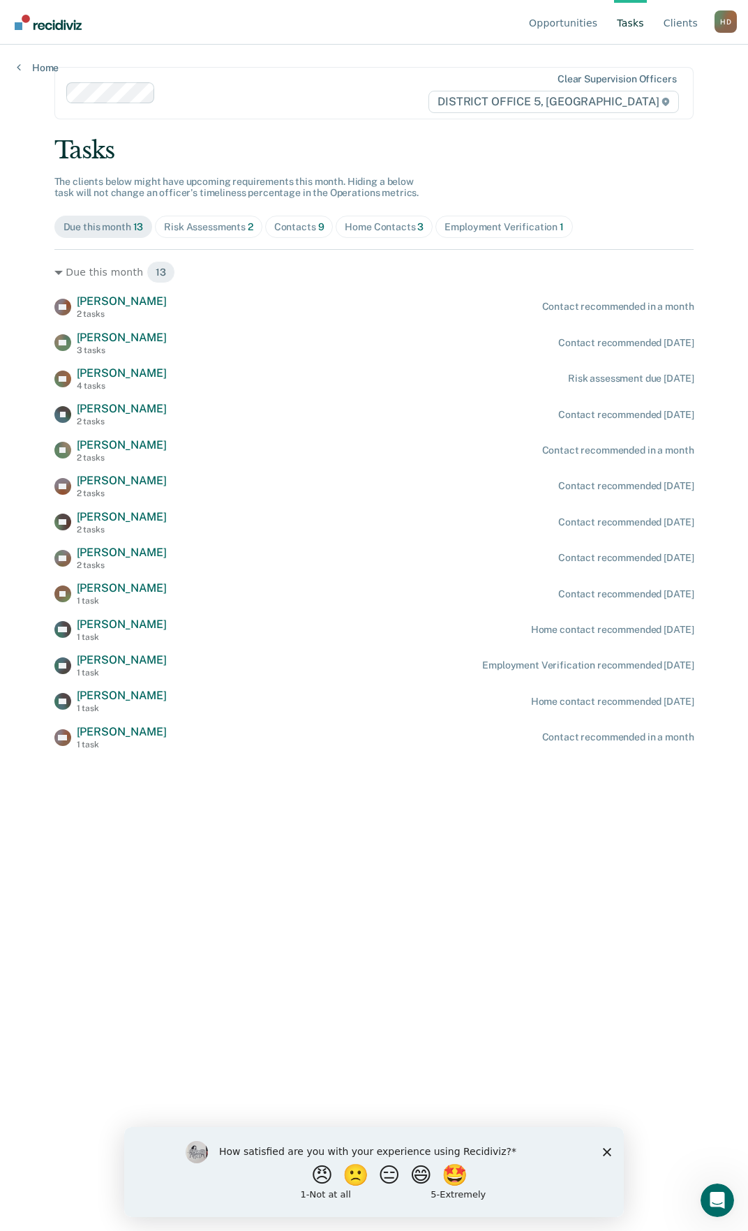
click at [532, 221] on div "Employment Verification 1" at bounding box center [503, 227] width 119 height 12
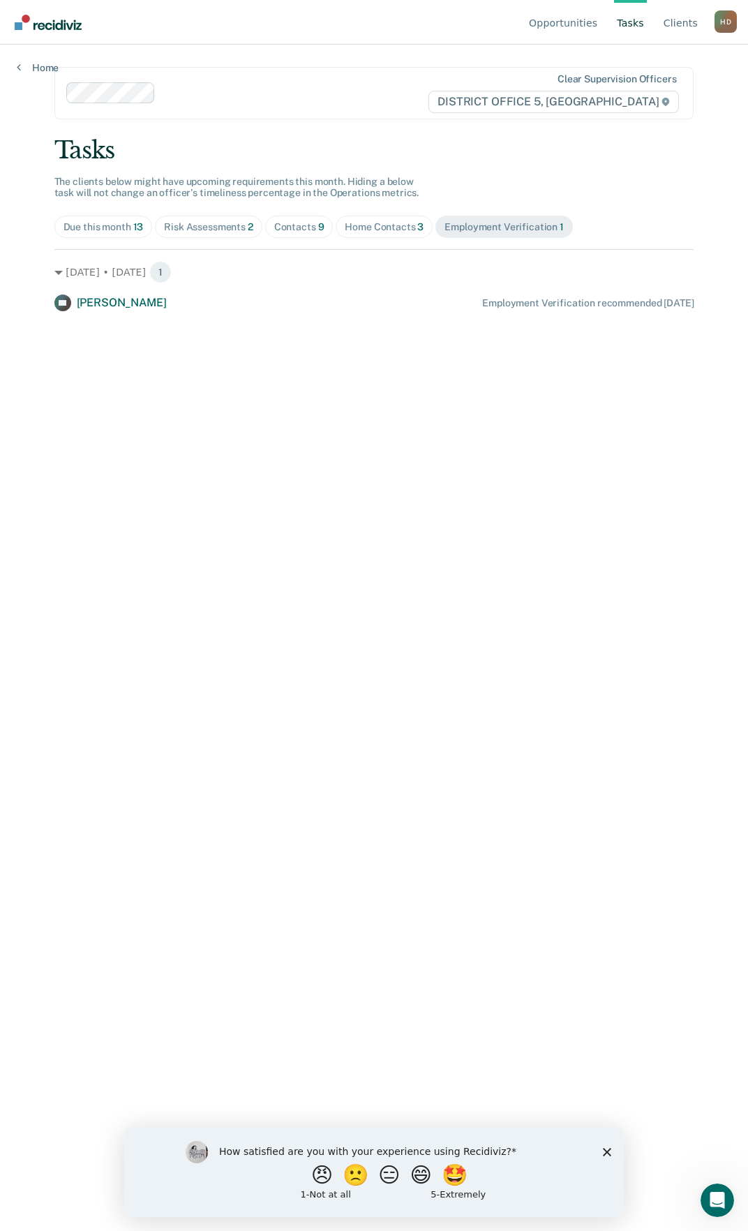
click at [386, 225] on div "Home Contacts 3" at bounding box center [384, 227] width 79 height 12
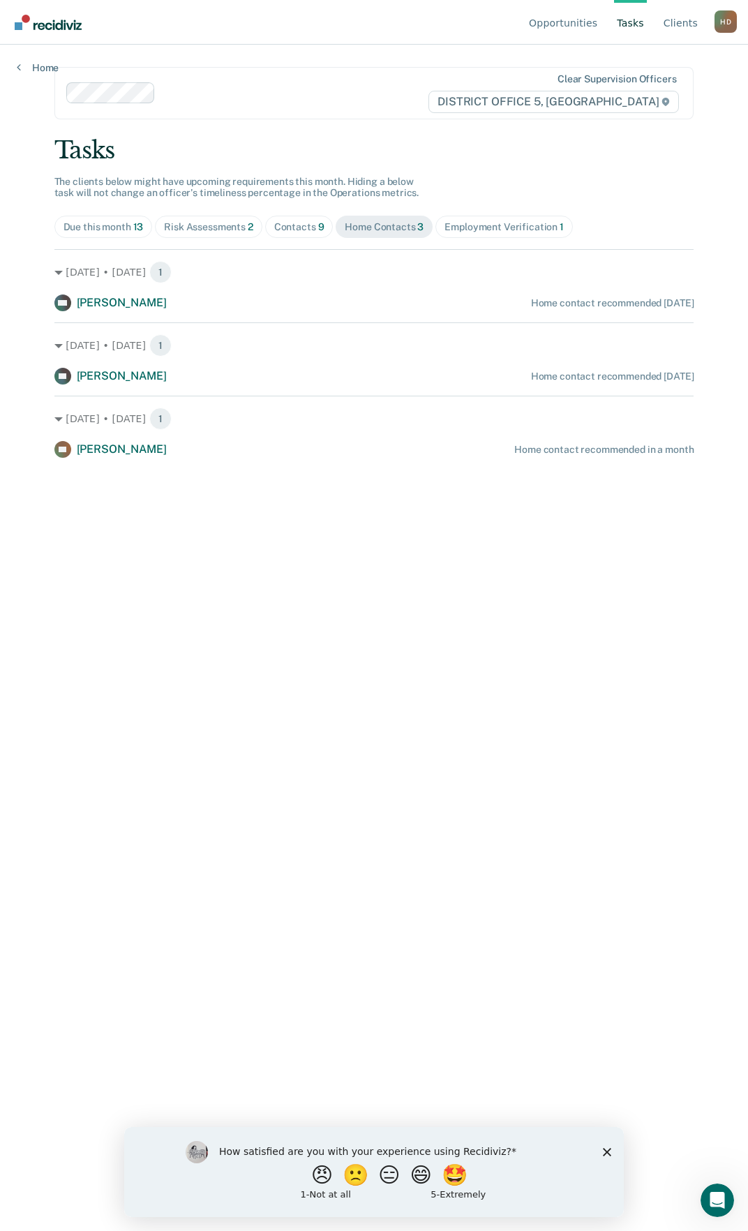
click at [315, 226] on div "Contacts 9" at bounding box center [299, 227] width 50 height 12
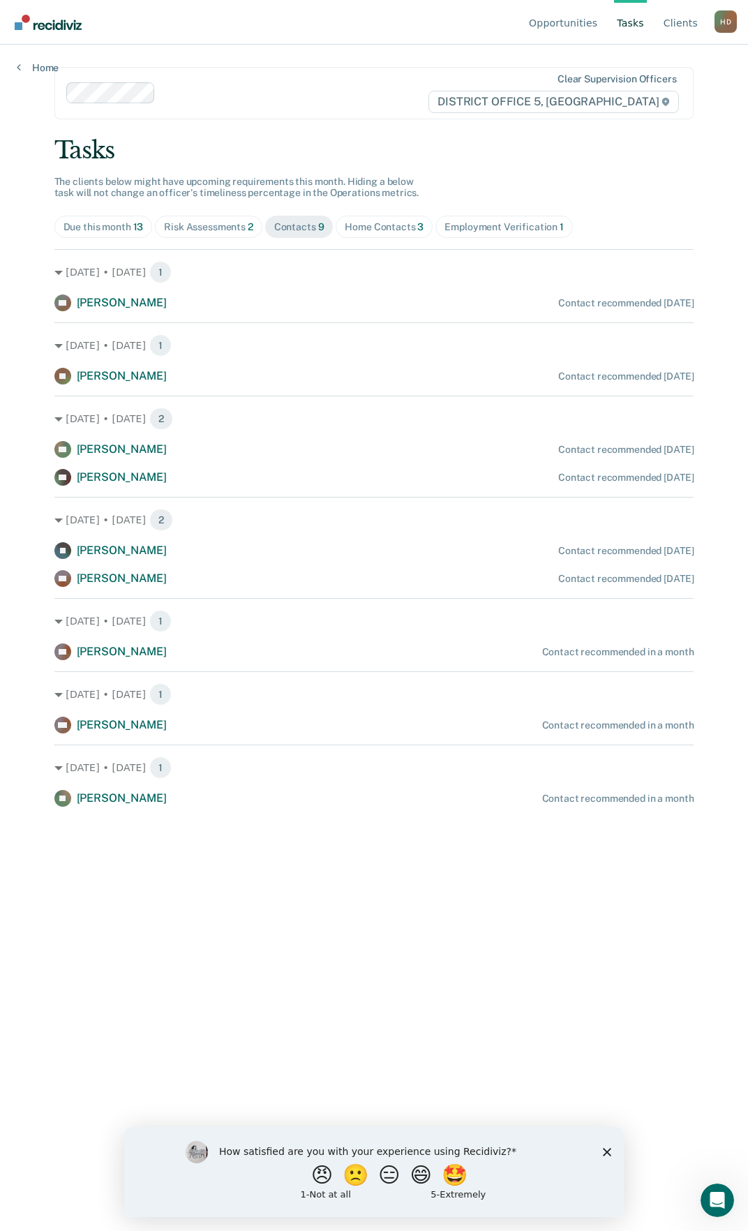
click at [219, 220] on span "Risk Assessments 2" at bounding box center [208, 227] width 107 height 22
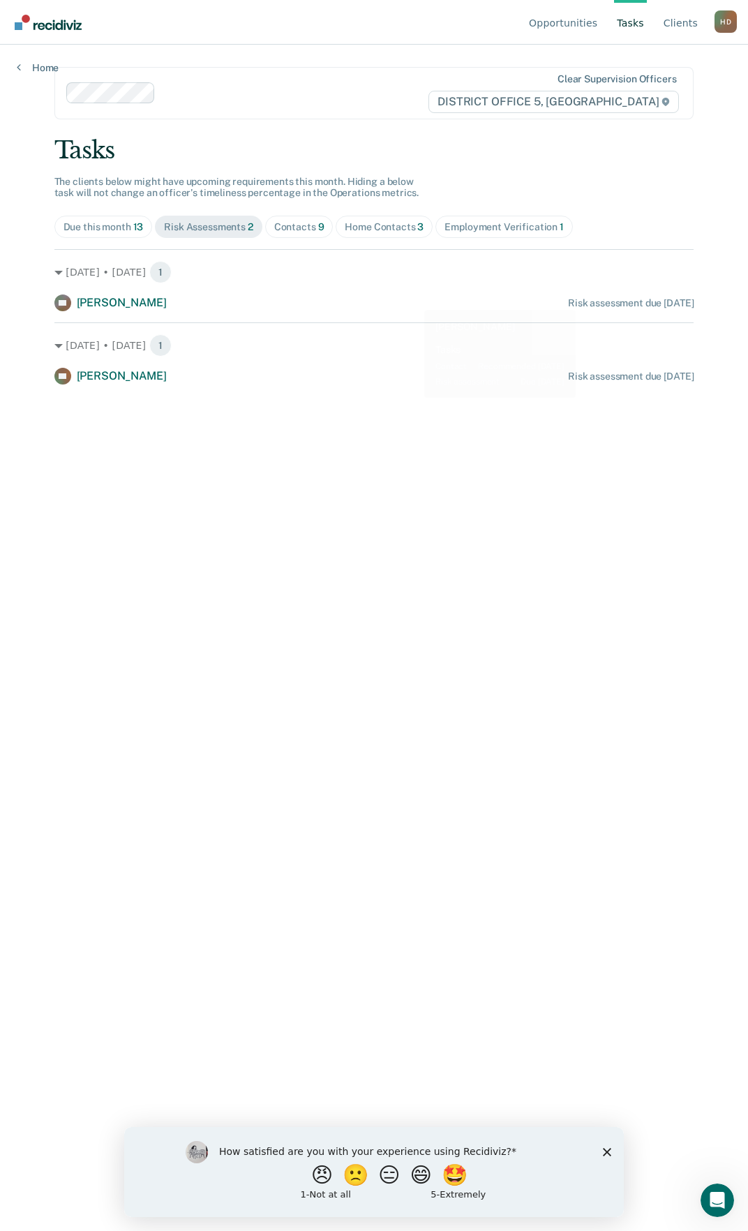
click at [430, 586] on main "Clear supervision officers DISTRICT OFFICE 5, TWIN FALLS Tasks The clients belo…" at bounding box center [374, 621] width 673 height 1152
click at [110, 232] on div "Due this month 13" at bounding box center [103, 227] width 80 height 12
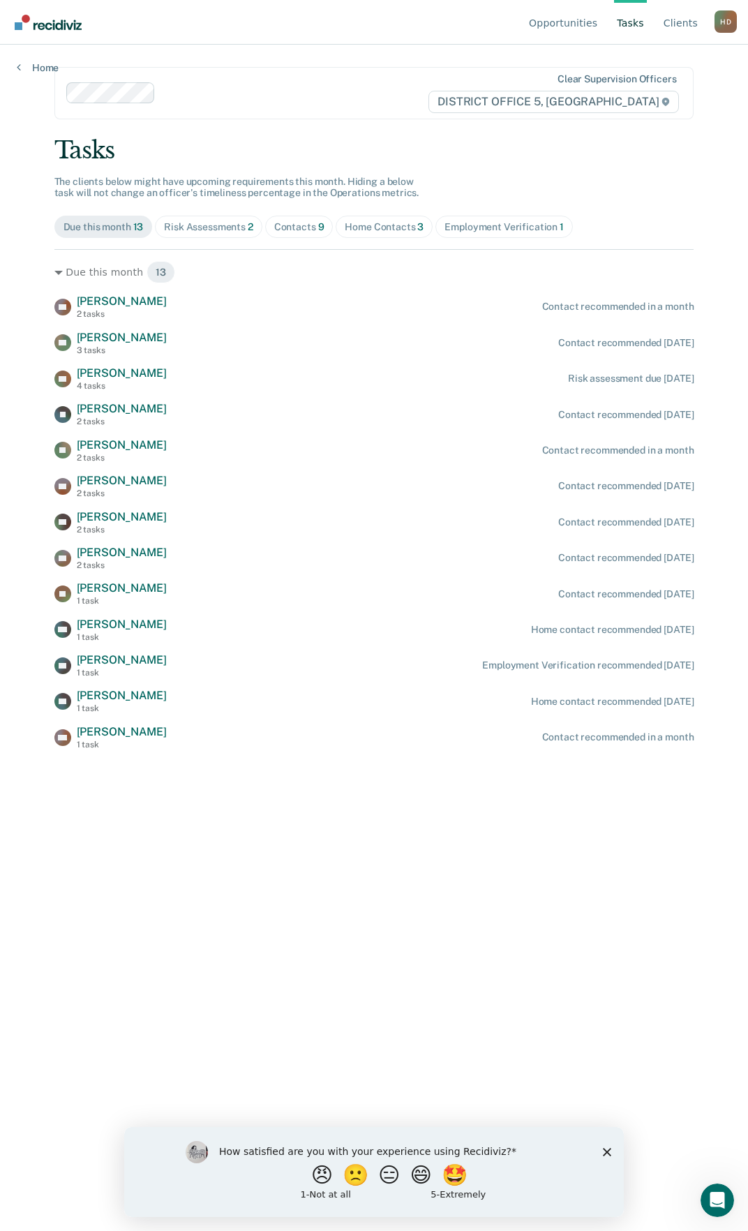
click at [407, 891] on main "Clear supervision officers DISTRICT OFFICE 5, TWIN FALLS Tasks The clients belo…" at bounding box center [374, 621] width 673 height 1152
click at [414, 103] on div at bounding box center [247, 92] width 363 height 21
click at [260, 40] on nav "Opportunities Tasks Client s [PERSON_NAME] Profile How it works Log Out" at bounding box center [373, 22] width 725 height 44
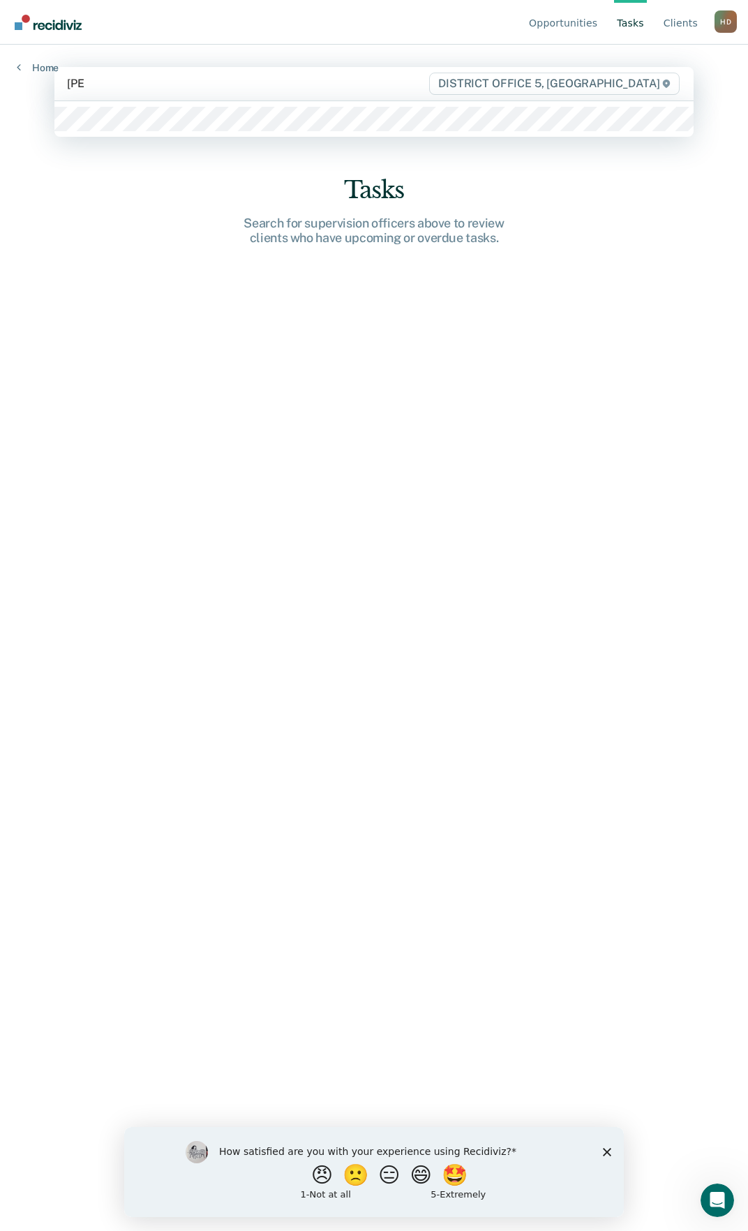
type input "[PERSON_NAME]"
click at [242, 137] on div at bounding box center [374, 119] width 640 height 36
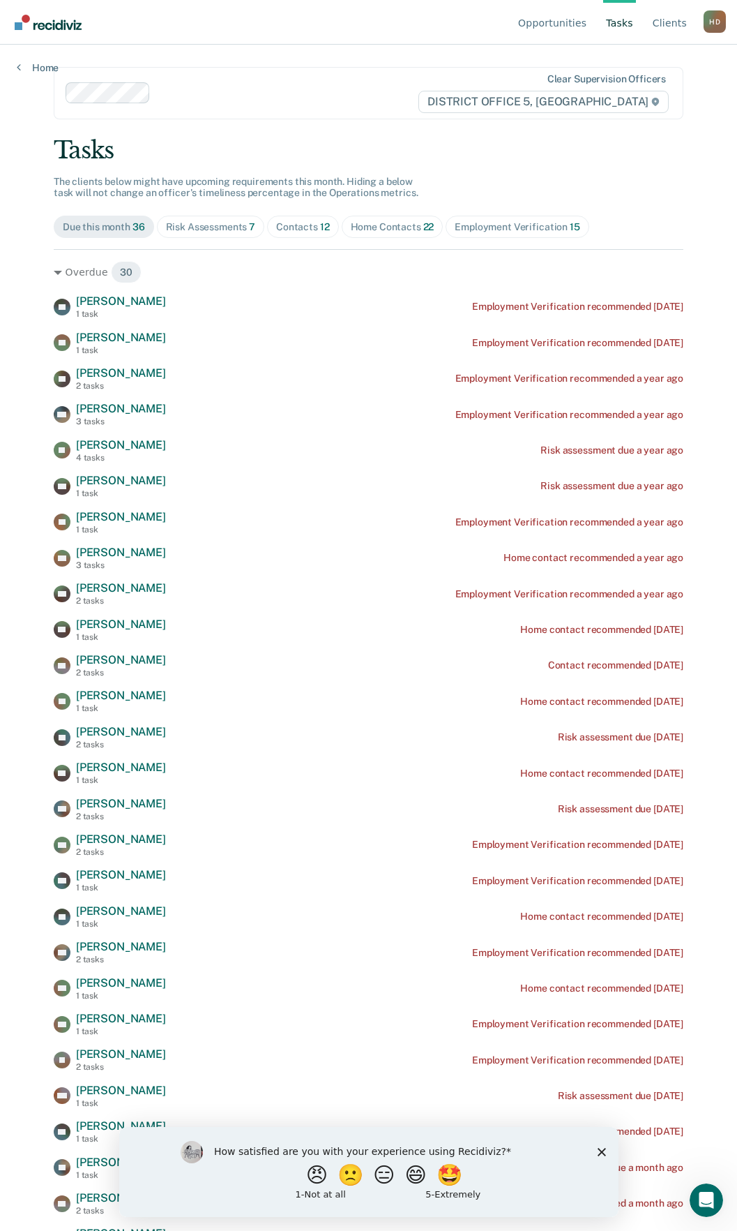
click at [374, 233] on span "Home Contacts 22" at bounding box center [393, 227] width 102 height 22
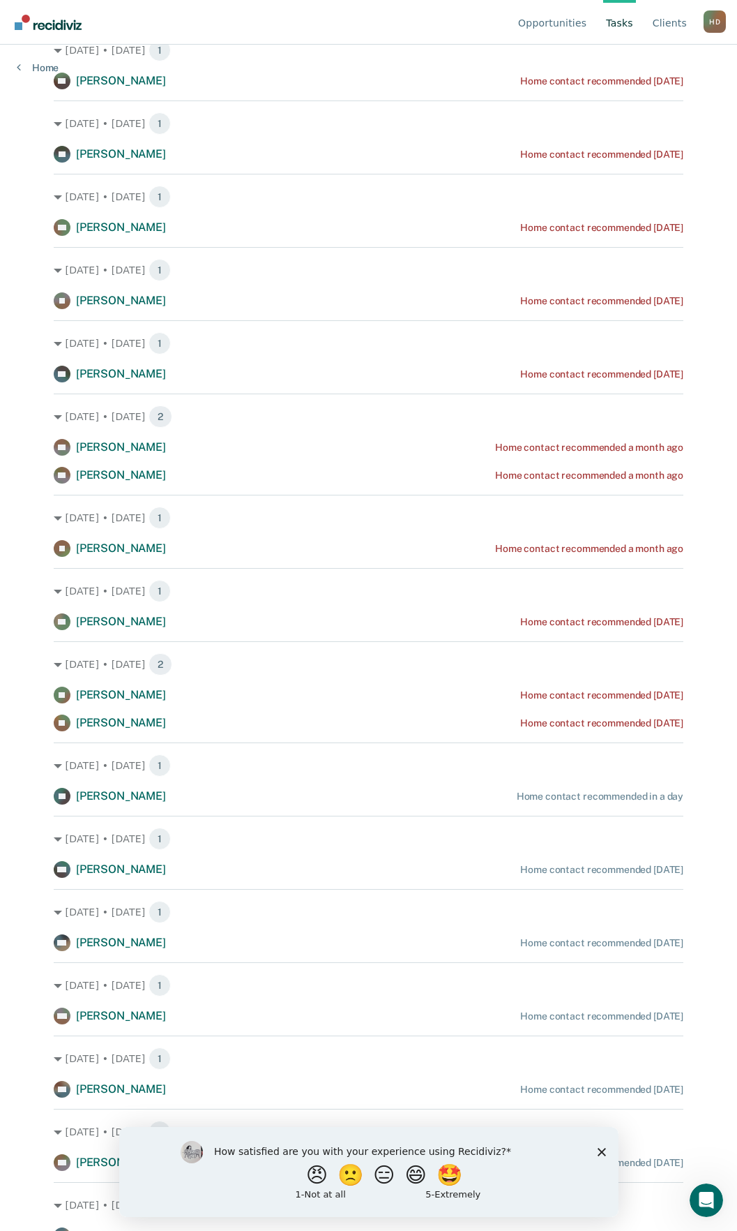
scroll to position [528, 0]
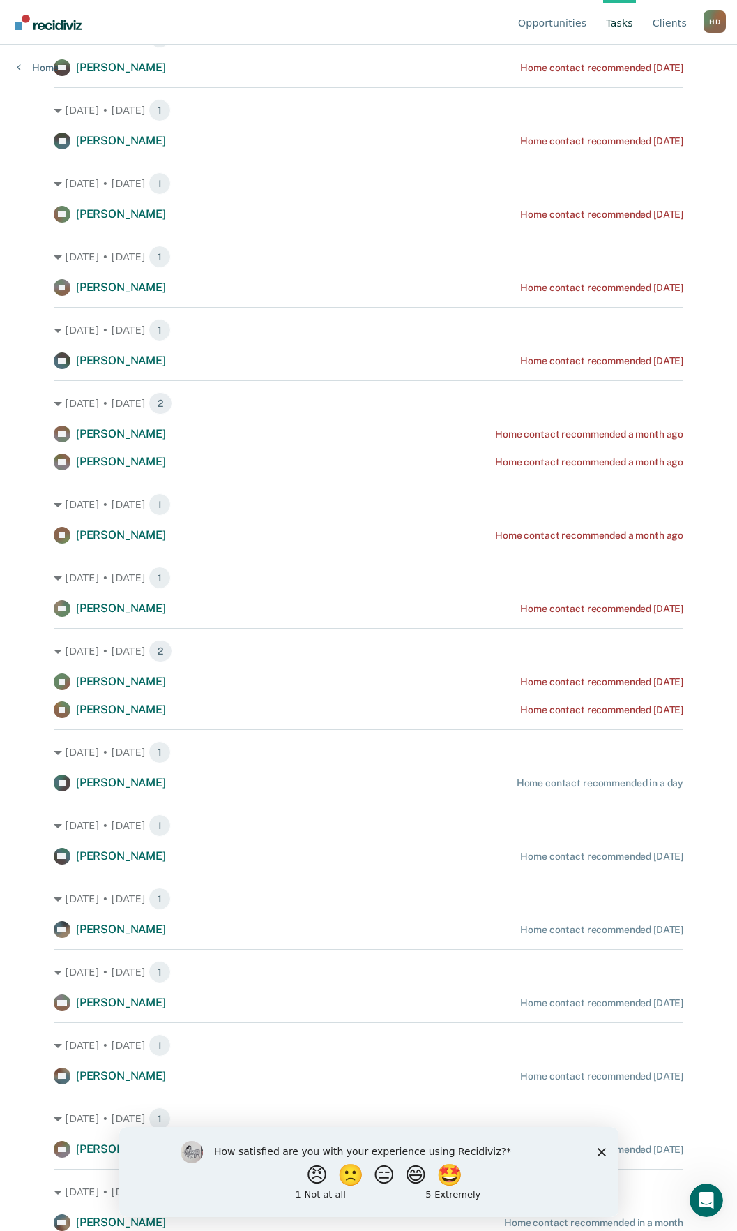
click at [597, 1151] on icon "Close survey" at bounding box center [601, 1151] width 8 height 8
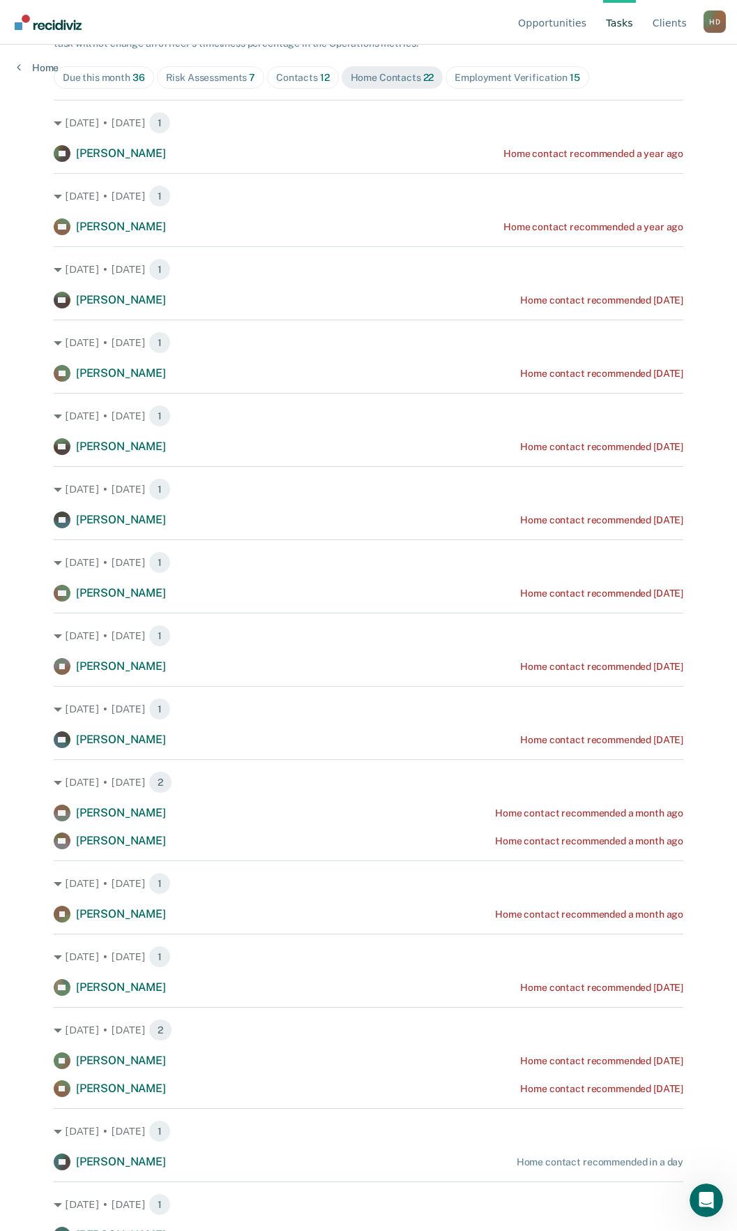
scroll to position [179, 0]
